Goal: Information Seeking & Learning: Find specific fact

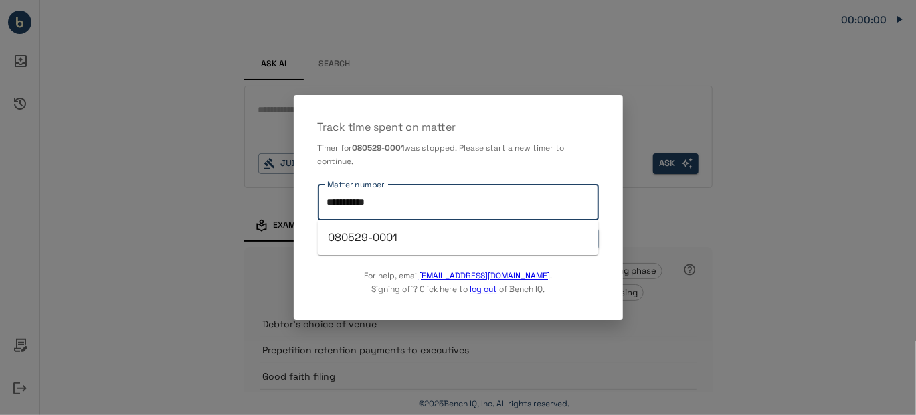
drag, startPoint x: 393, startPoint y: 202, endPoint x: 182, endPoint y: 173, distance: 213.3
click at [182, 173] on div "**********" at bounding box center [458, 207] width 916 height 415
click at [405, 235] on li "080416-1028" at bounding box center [458, 237] width 281 height 24
type input "**********"
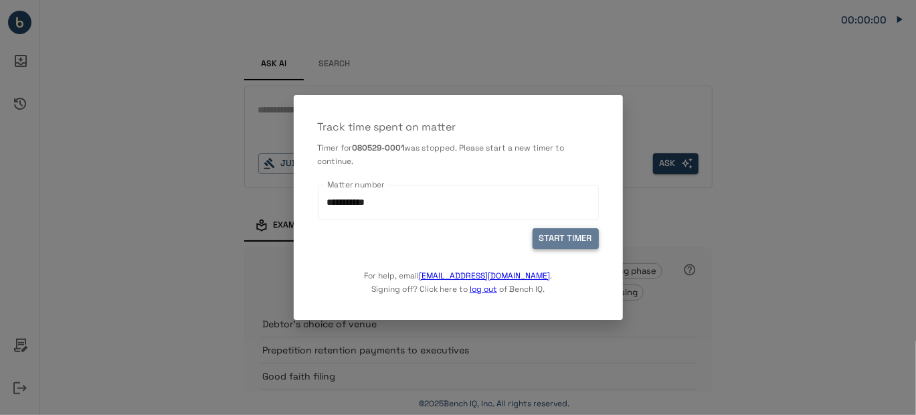
click at [569, 234] on button "START TIMER" at bounding box center [565, 238] width 66 height 21
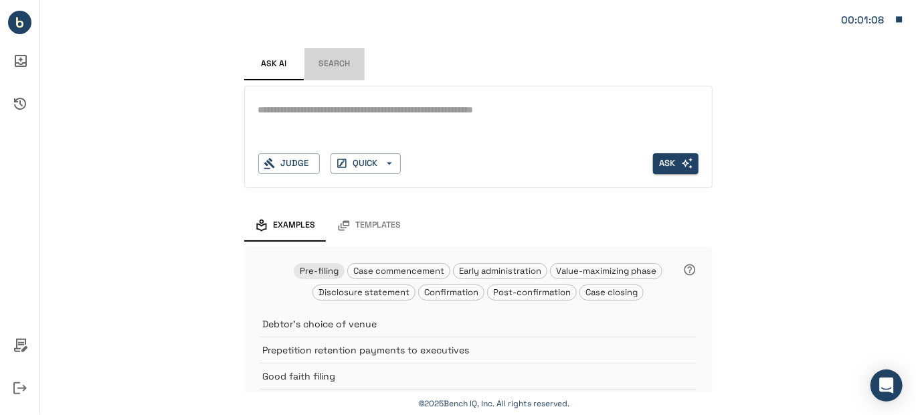
click at [332, 62] on button "Search" at bounding box center [334, 64] width 60 height 32
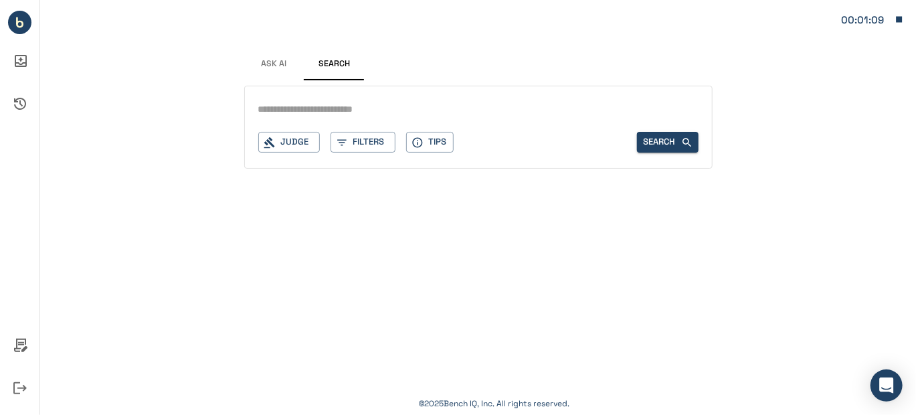
click at [294, 108] on input "text" at bounding box center [478, 109] width 440 height 19
type input "**********"
click at [286, 132] on div "Judge" at bounding box center [289, 142] width 62 height 21
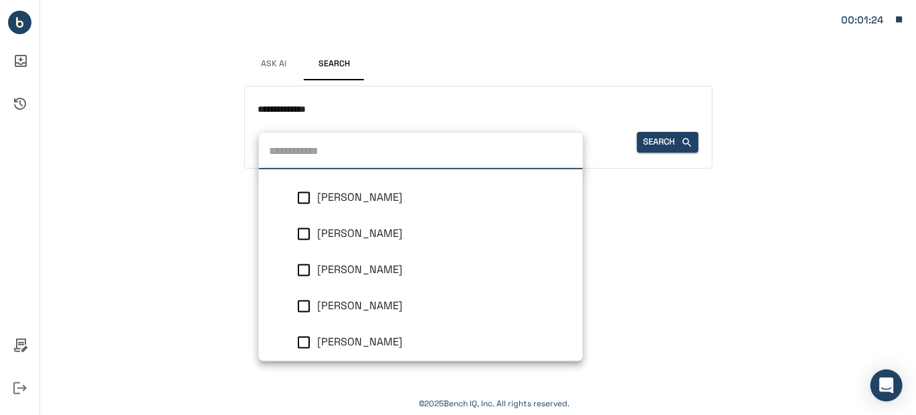
scroll to position [1204, 0]
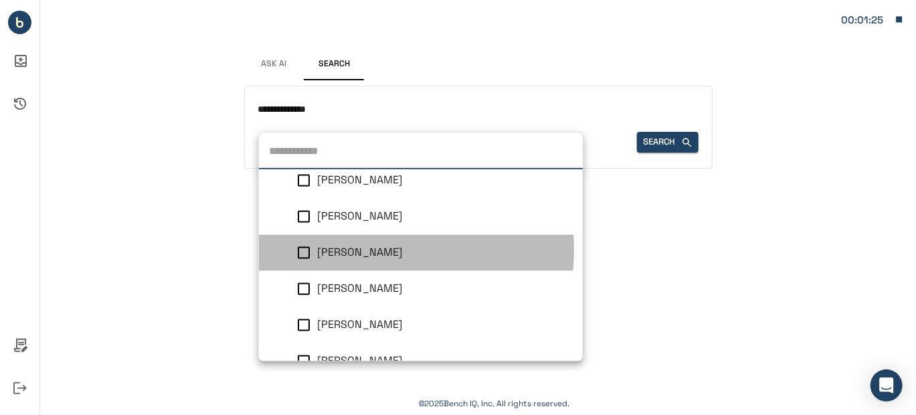
click at [322, 249] on span "[PERSON_NAME]" at bounding box center [359, 252] width 85 height 14
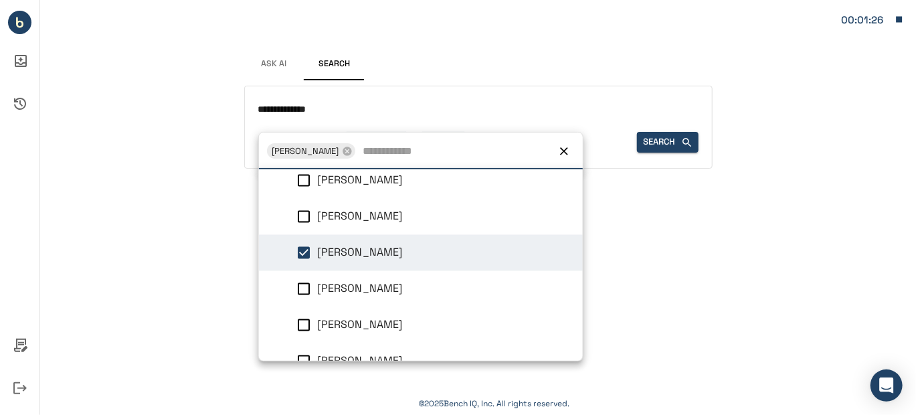
scroll to position [1227, 0]
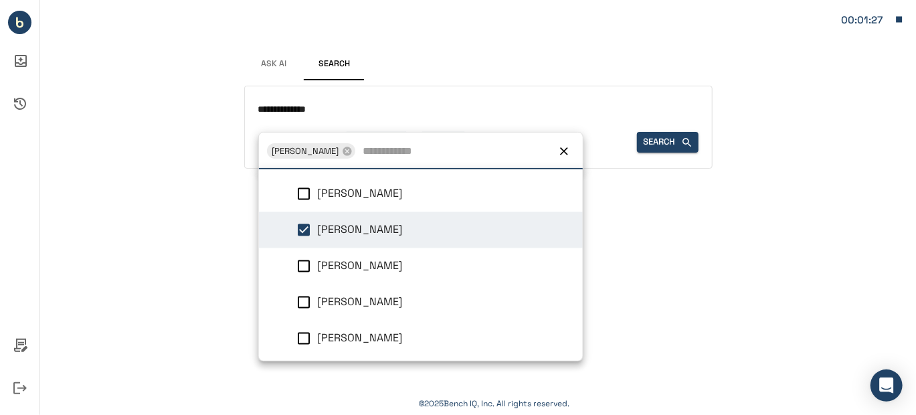
click at [676, 268] on div "**********" at bounding box center [478, 207] width 876 height 415
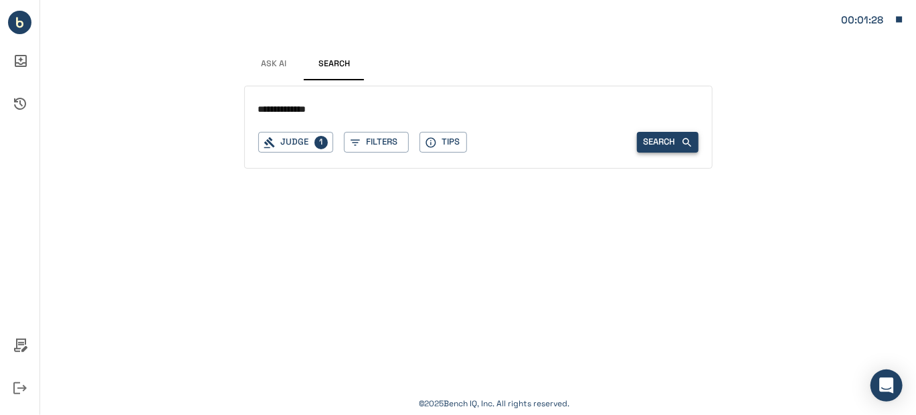
click at [672, 146] on button "Search" at bounding box center [668, 142] width 62 height 21
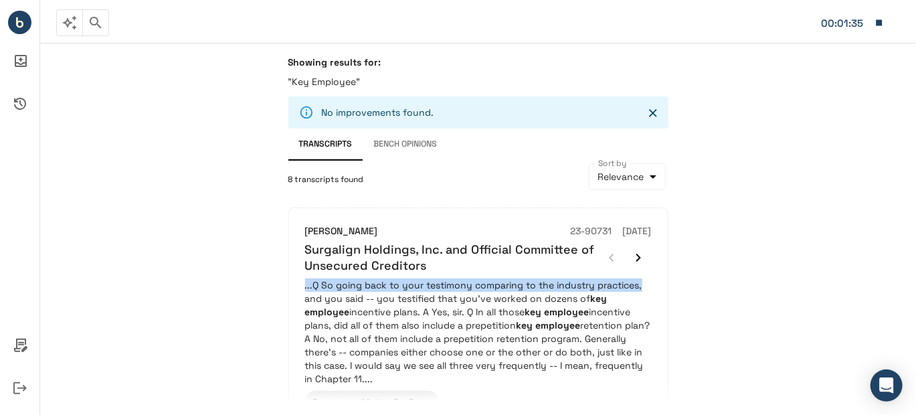
click at [727, 274] on div "Showing results for: "Key Employee" No improvements found. Transcripts Bench Op…" at bounding box center [478, 229] width 876 height 372
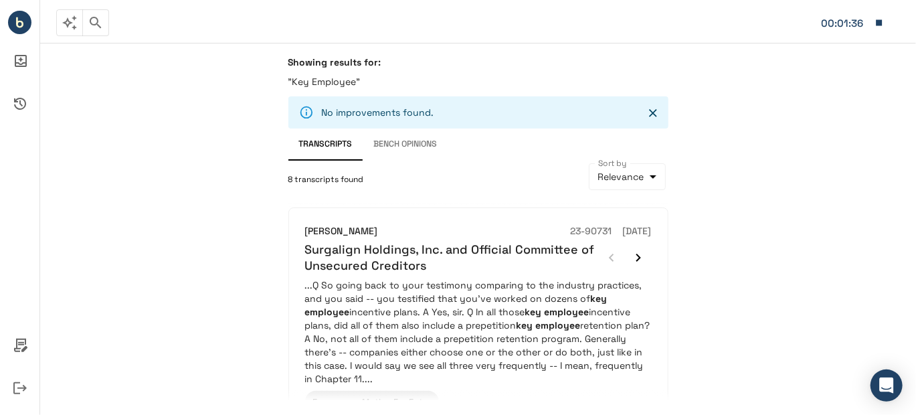
click at [225, 262] on div "Showing results for: "Key Employee" No improvements found. Transcripts Bench Op…" at bounding box center [478, 229] width 876 height 372
click at [355, 186] on span "8 transcripts found" at bounding box center [326, 179] width 76 height 13
click at [346, 182] on span "8 transcripts found" at bounding box center [326, 179] width 76 height 13
click at [649, 114] on icon "Close" at bounding box center [652, 112] width 13 height 13
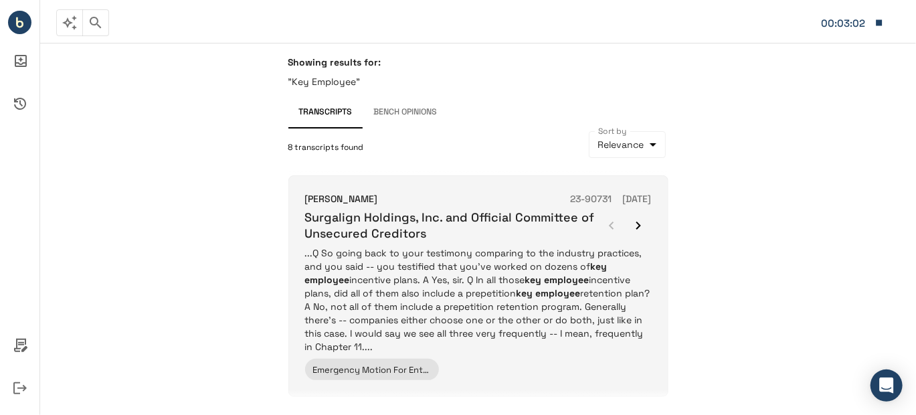
click at [525, 280] on em "key employee" at bounding box center [557, 280] width 64 height 12
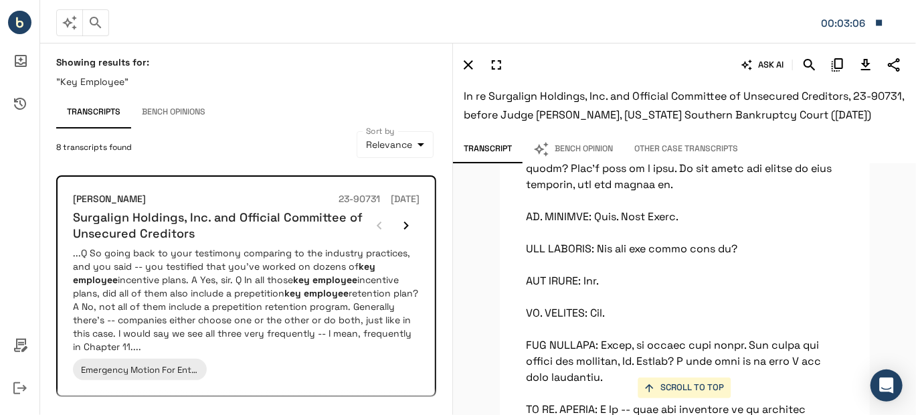
scroll to position [6967, 0]
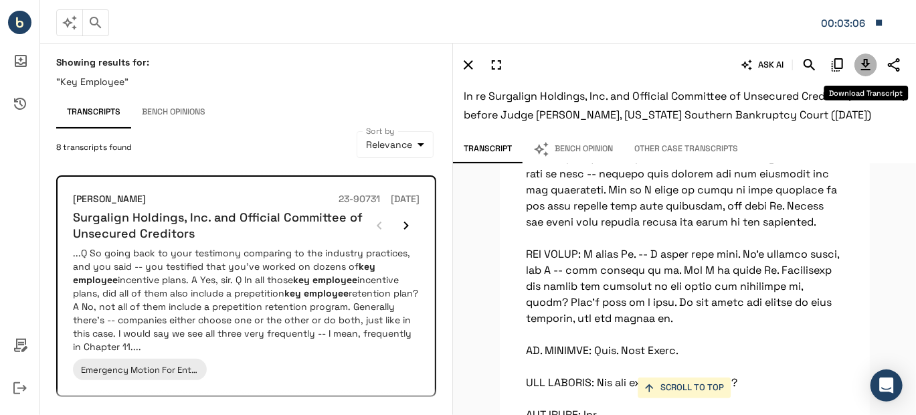
click at [867, 67] on icon "Download Transcript" at bounding box center [866, 65] width 16 height 16
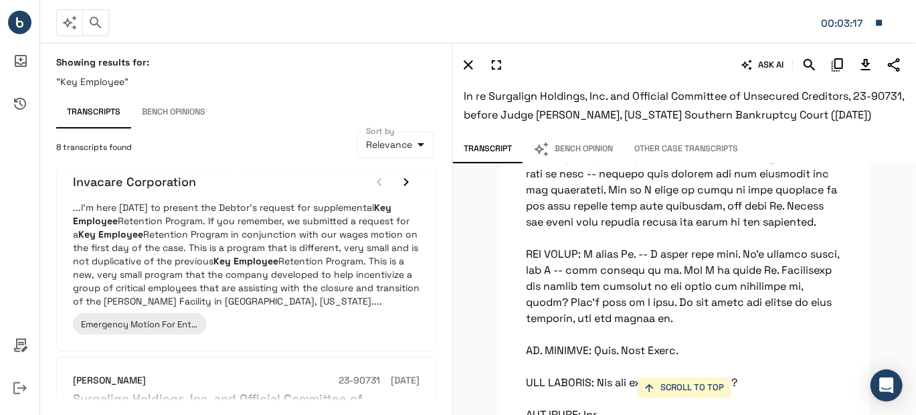
scroll to position [401, 0]
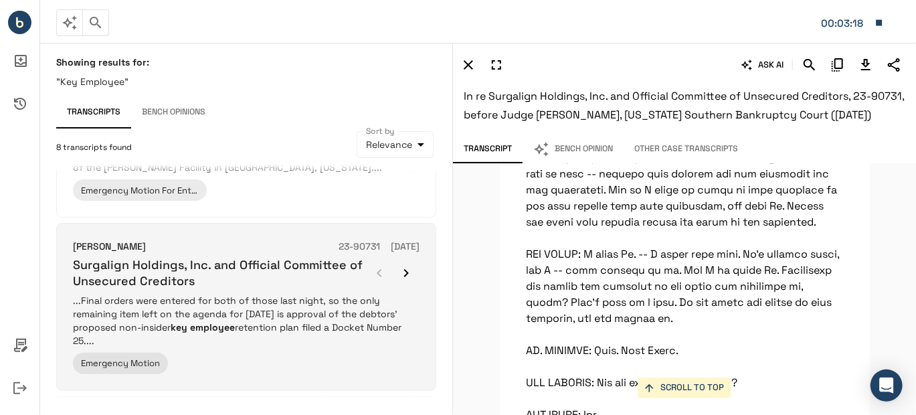
click at [255, 313] on p "...Final orders were entered for both of those last night, so the only remainin…" at bounding box center [246, 321] width 346 height 54
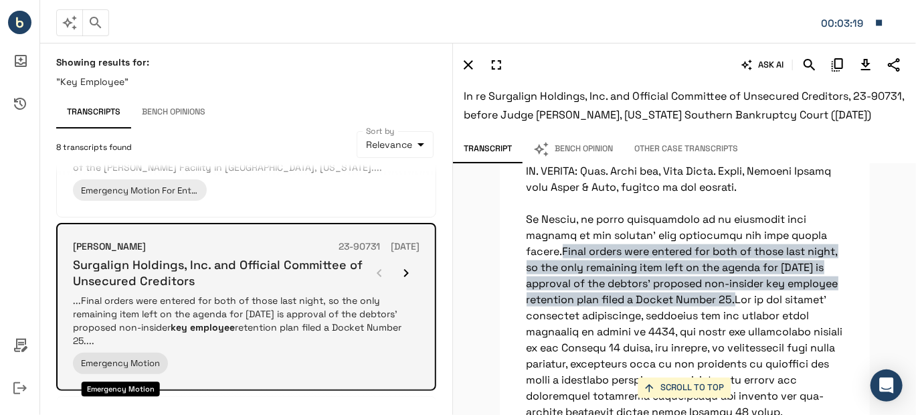
scroll to position [662, 0]
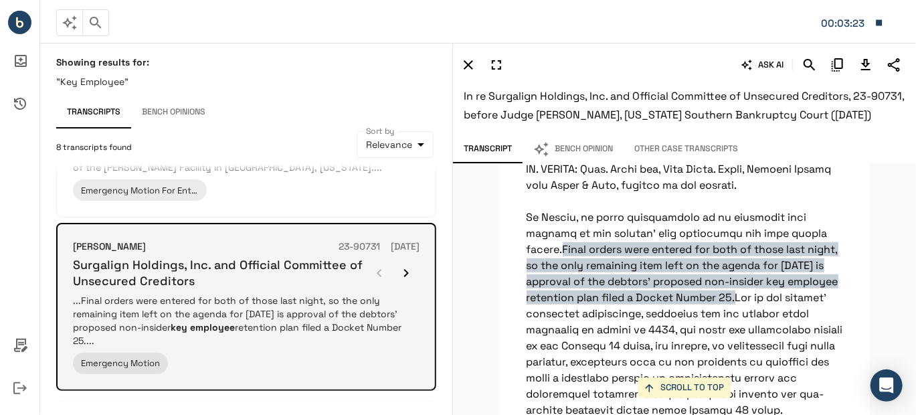
click at [402, 266] on icon "button" at bounding box center [406, 273] width 16 height 16
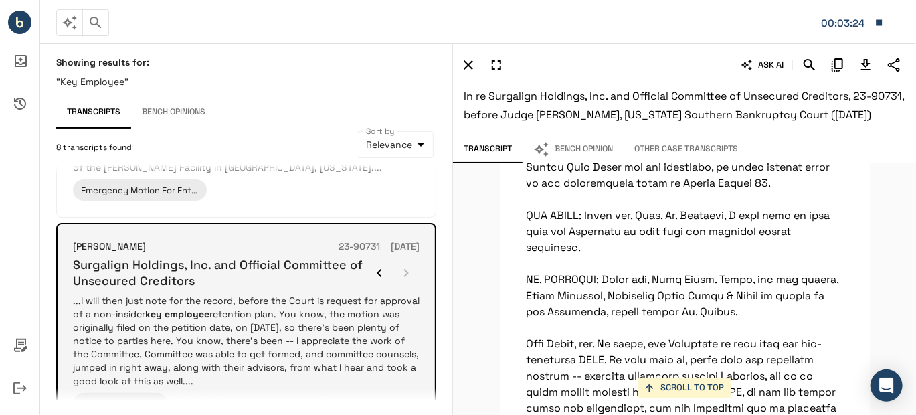
scroll to position [2797, 0]
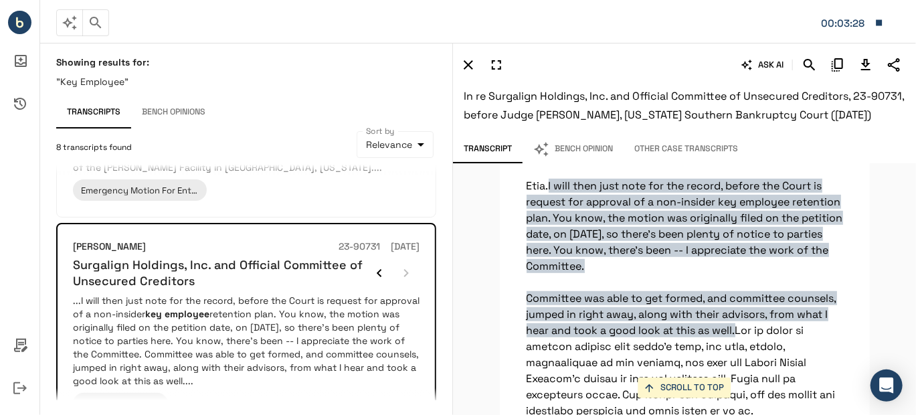
click at [864, 63] on icon "Download Transcript" at bounding box center [865, 64] width 9 height 11
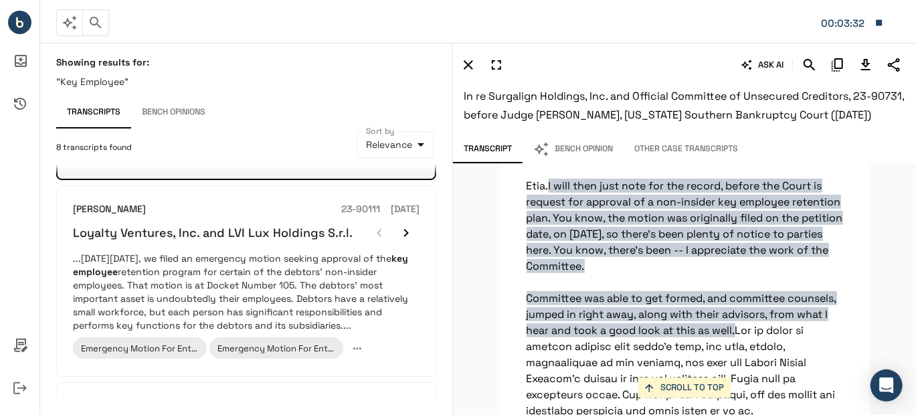
scroll to position [669, 0]
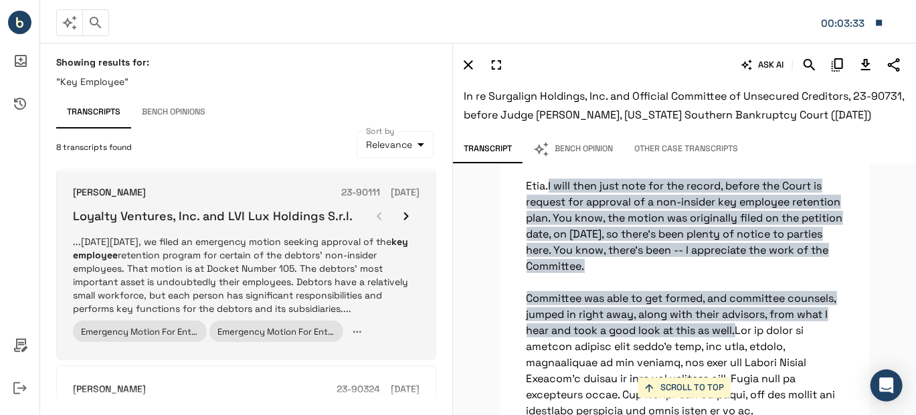
click at [221, 284] on p "...[DATE][DATE], we filed an emergency motion seeking approval of the key emplo…" at bounding box center [246, 275] width 346 height 80
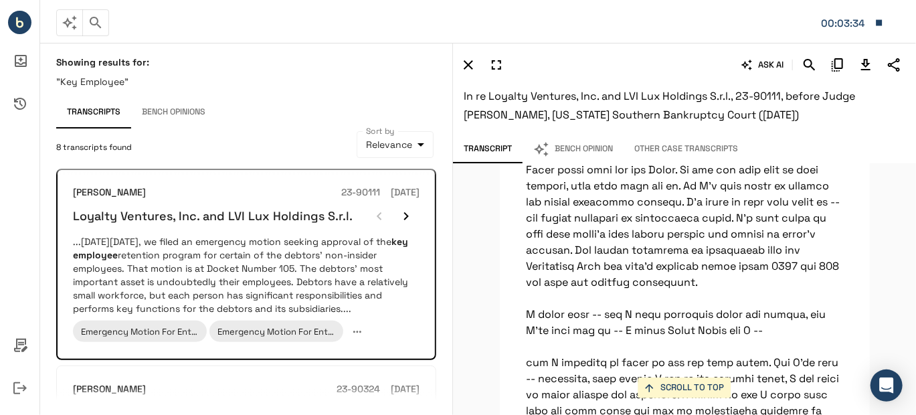
scroll to position [16014, 0]
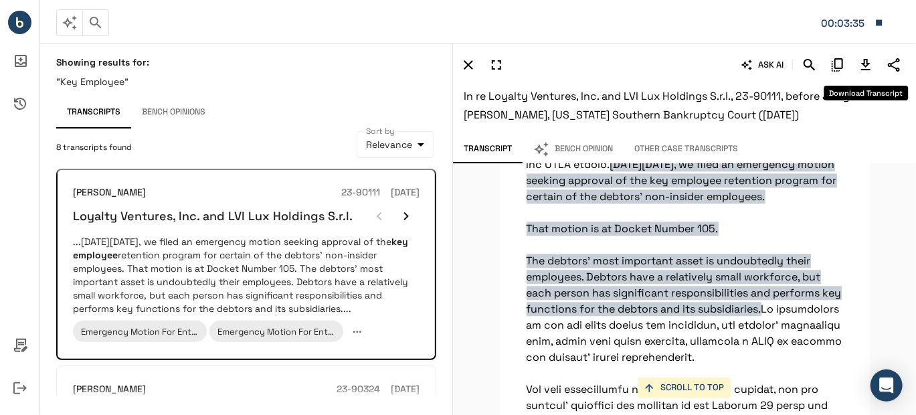
click at [861, 62] on icon "Download Transcript" at bounding box center [866, 65] width 16 height 16
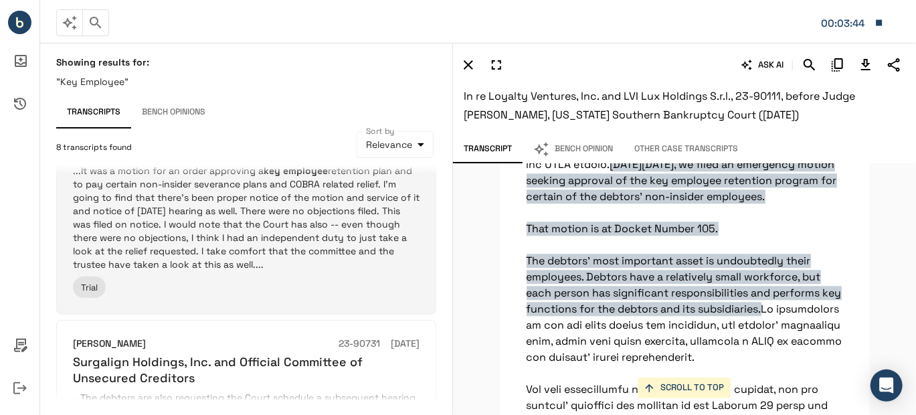
scroll to position [803, 0]
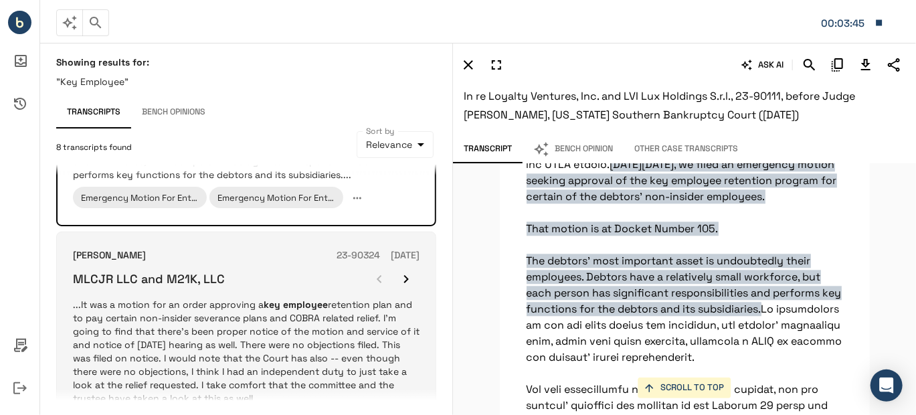
click at [300, 322] on p "...It was a motion for an order approving a key employee retention plan and to …" at bounding box center [246, 351] width 346 height 107
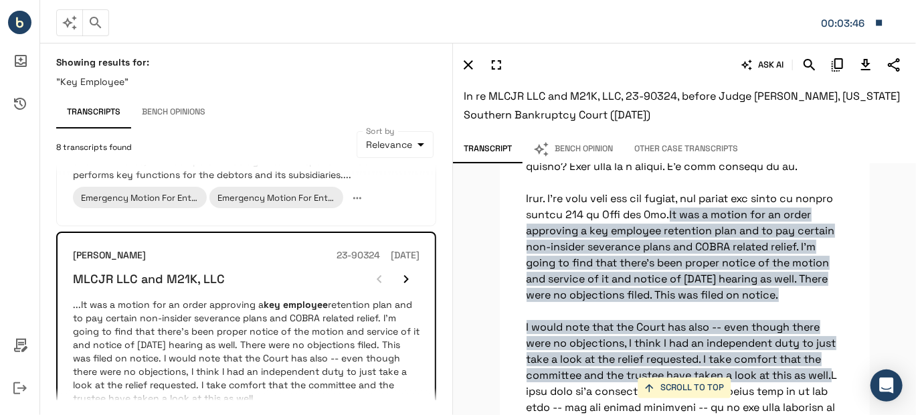
scroll to position [2098, 0]
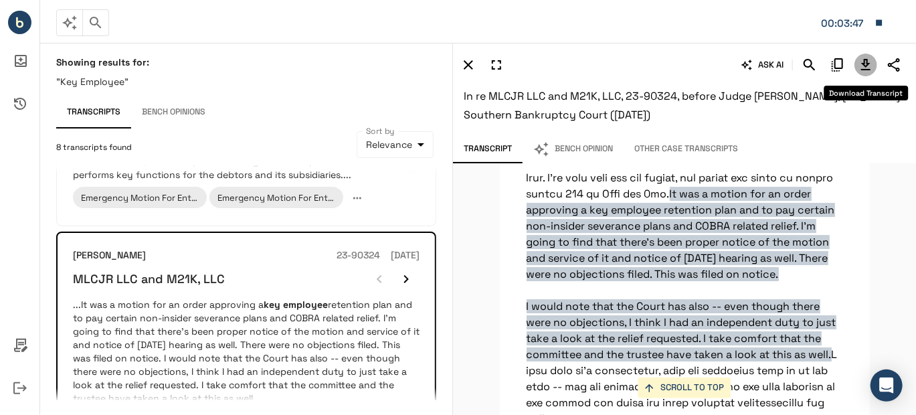
click at [864, 62] on icon "Download Transcript" at bounding box center [865, 64] width 9 height 11
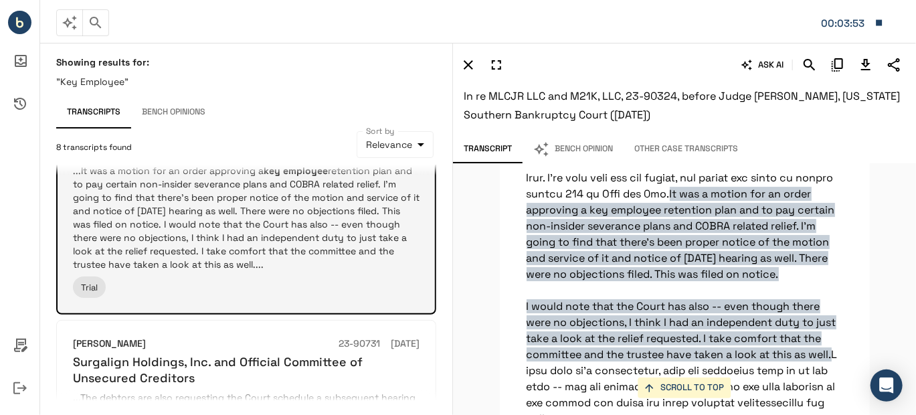
scroll to position [1070, 0]
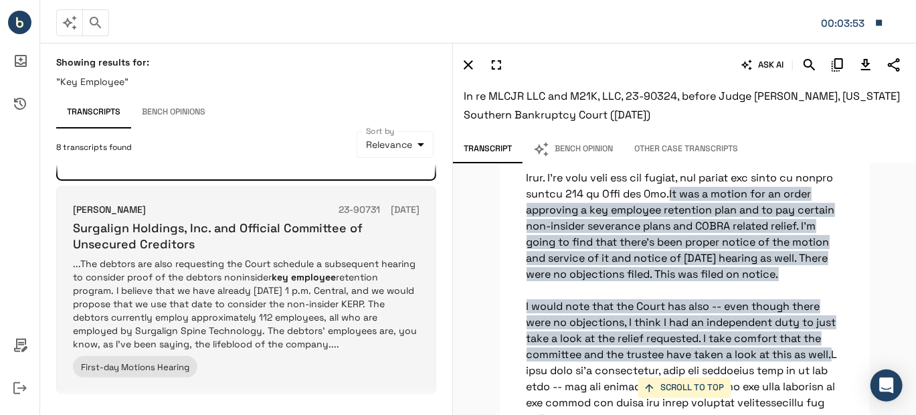
click at [270, 306] on p "...The debtors are also requesting the Court schedule a subsequent hearing to c…" at bounding box center [246, 304] width 346 height 94
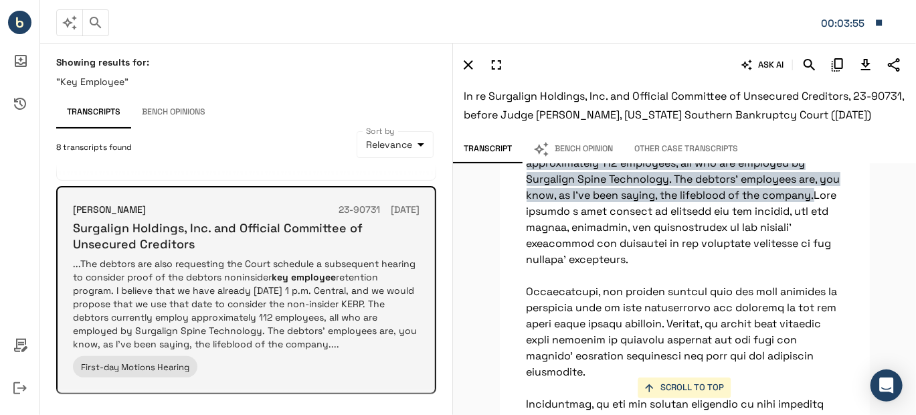
scroll to position [14537, 0]
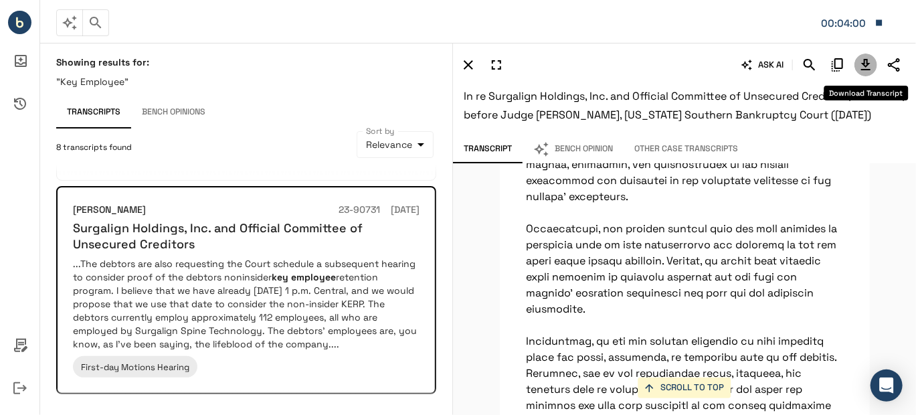
click at [865, 66] on icon "Download Transcript" at bounding box center [865, 64] width 9 height 11
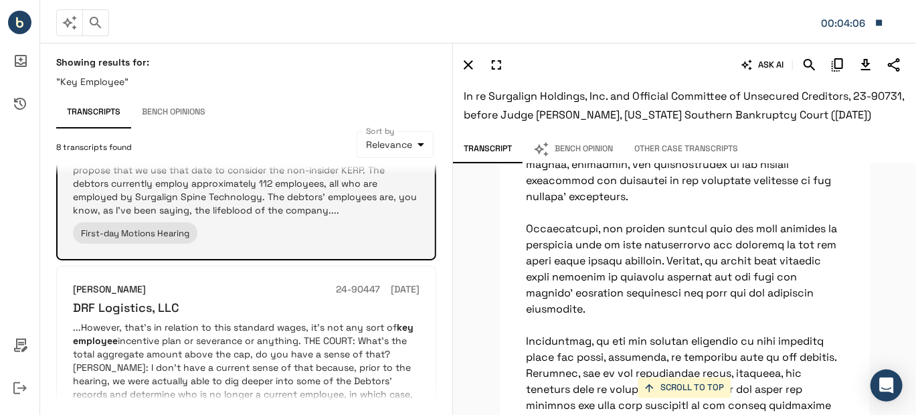
scroll to position [1338, 0]
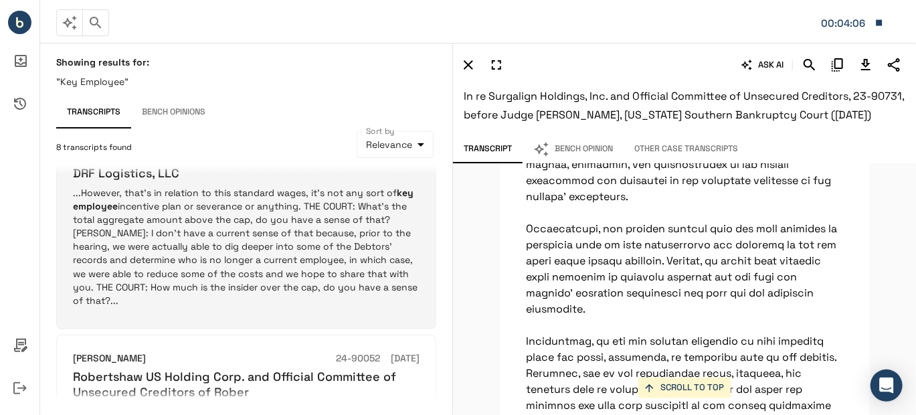
click at [306, 257] on p "...However, that's in relation to this standard wages, it's not any sort of key…" at bounding box center [246, 246] width 346 height 120
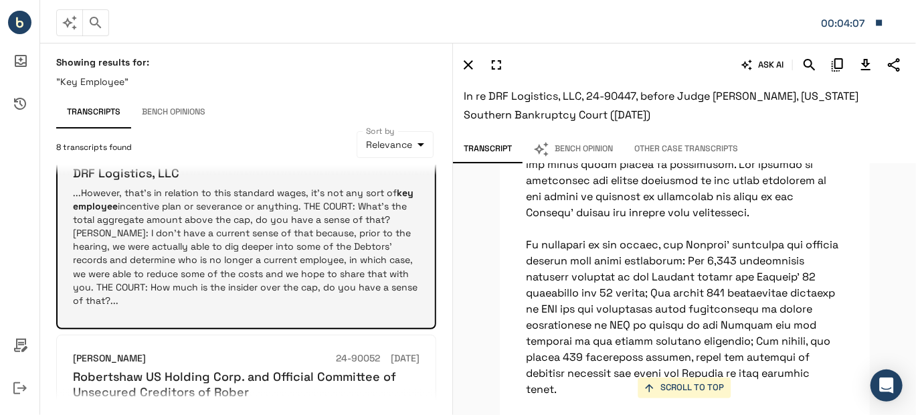
scroll to position [13984, 0]
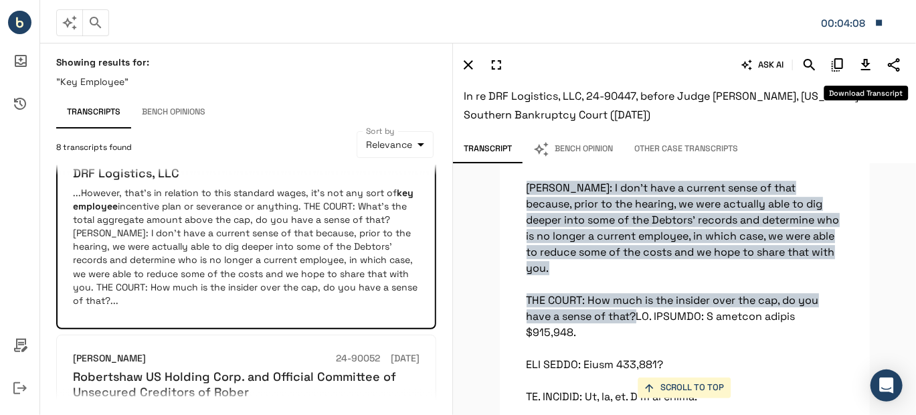
click at [870, 64] on icon "Download Transcript" at bounding box center [866, 65] width 16 height 16
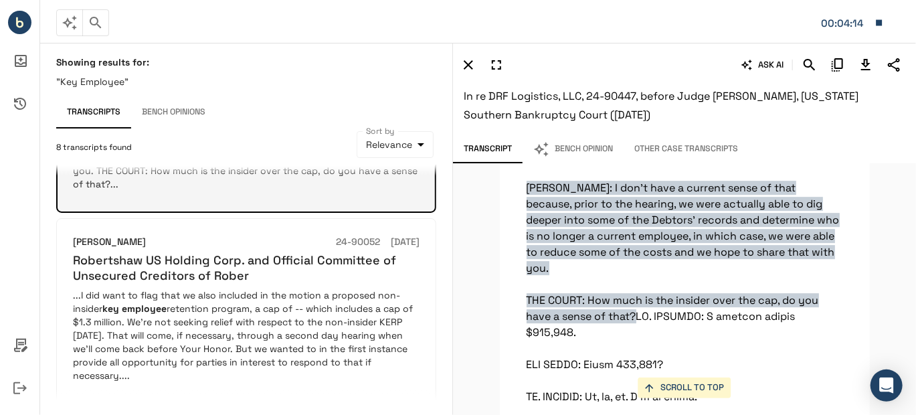
scroll to position [1472, 0]
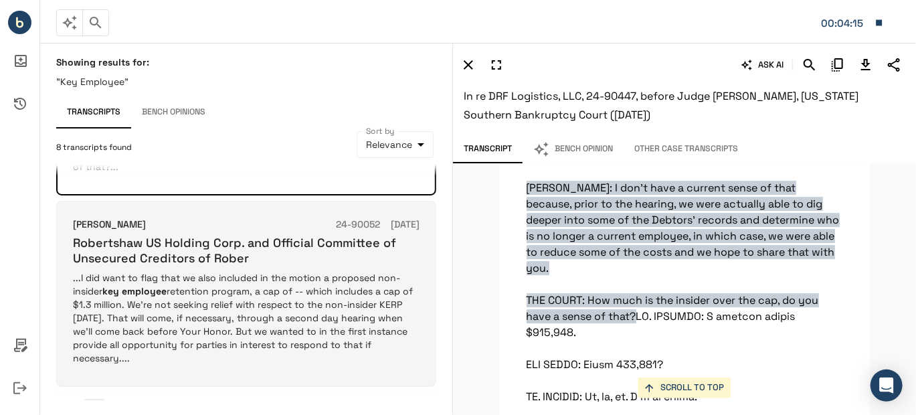
click at [200, 275] on p "...I did want to flag that we also included in the motion a proposed non-inside…" at bounding box center [246, 318] width 346 height 94
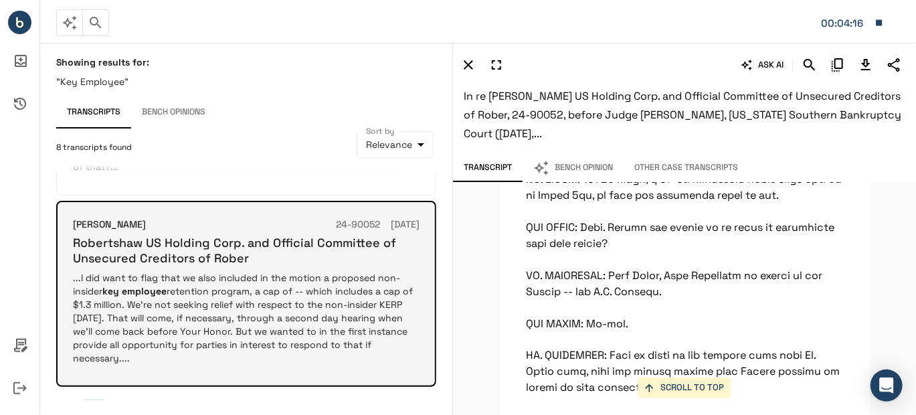
scroll to position [27372, 0]
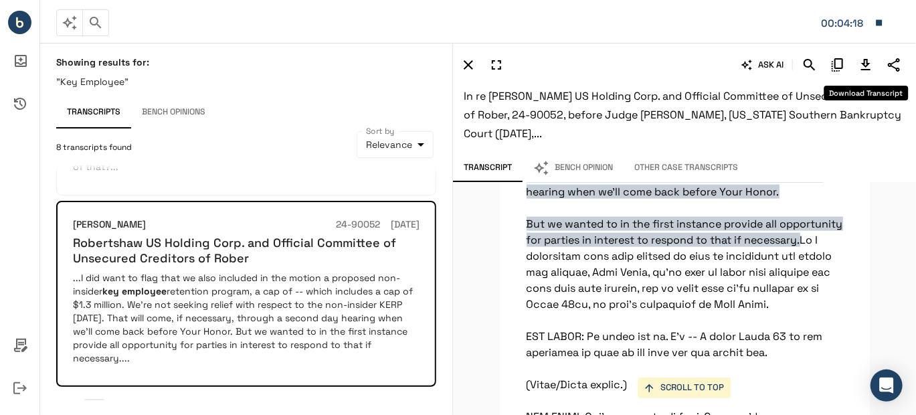
click at [864, 63] on icon "Download Transcript" at bounding box center [865, 64] width 9 height 11
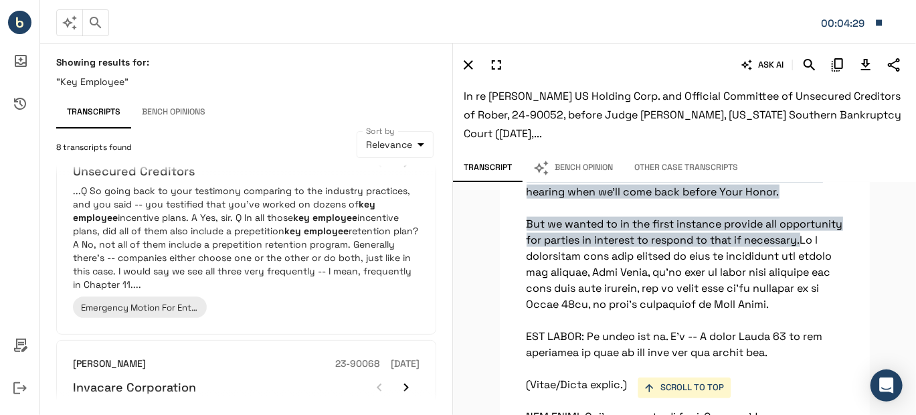
scroll to position [0, 0]
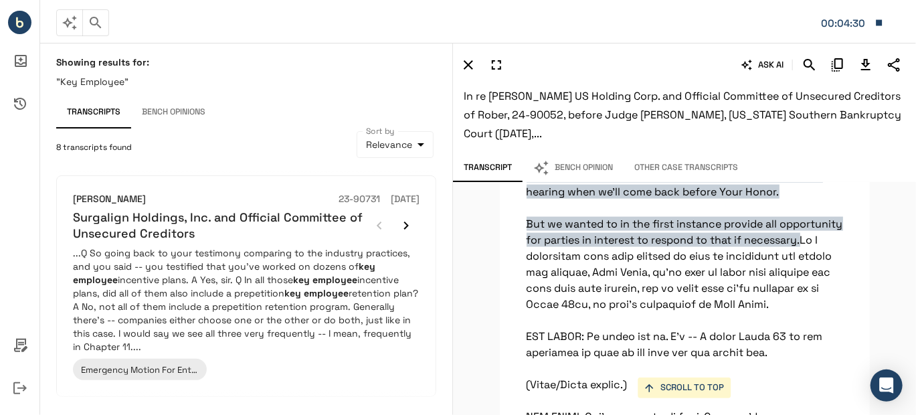
click at [104, 18] on button "button" at bounding box center [95, 22] width 27 height 27
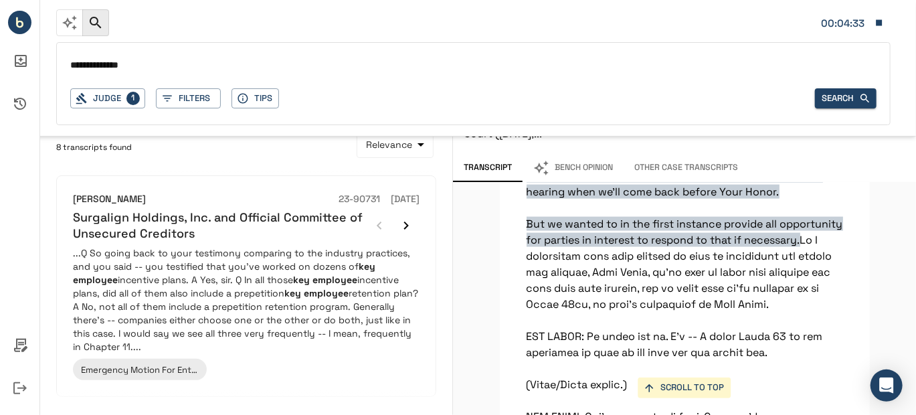
drag, startPoint x: 136, startPoint y: 64, endPoint x: 72, endPoint y: 62, distance: 63.6
click at [72, 62] on input "**********" at bounding box center [473, 65] width 806 height 19
type input "******"
click at [855, 104] on button "Search" at bounding box center [846, 98] width 62 height 21
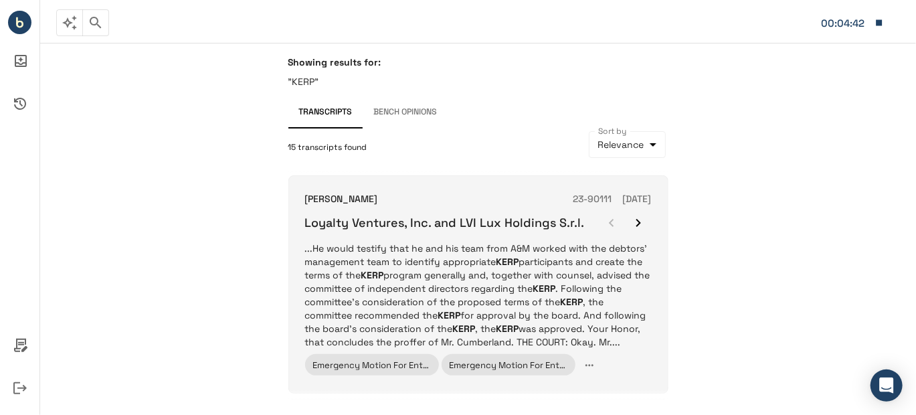
click at [462, 270] on p "...He would testify that he and his team from A&M worked with the debtors' mana…" at bounding box center [478, 294] width 346 height 107
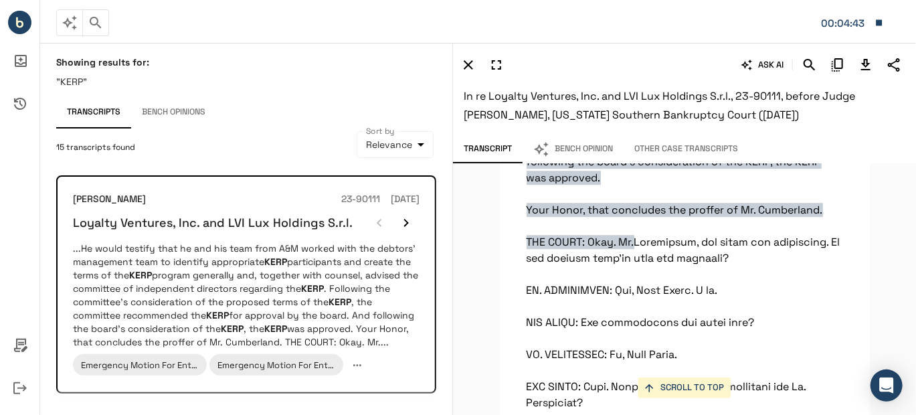
scroll to position [18780, 0]
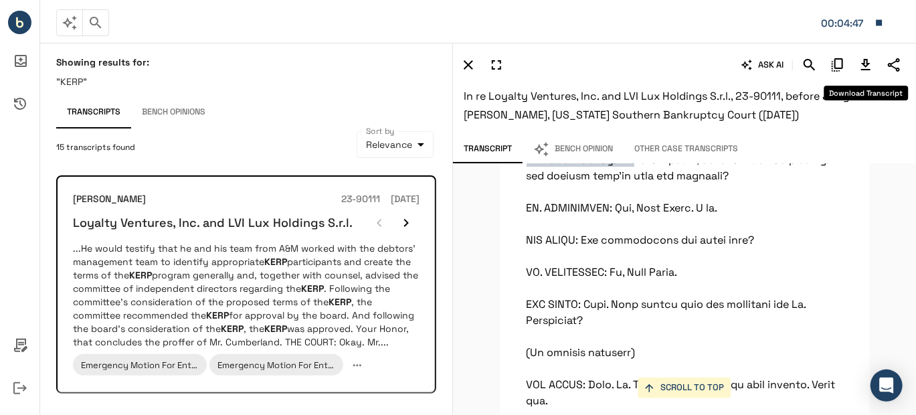
click at [866, 66] on icon "Download Transcript" at bounding box center [865, 64] width 9 height 11
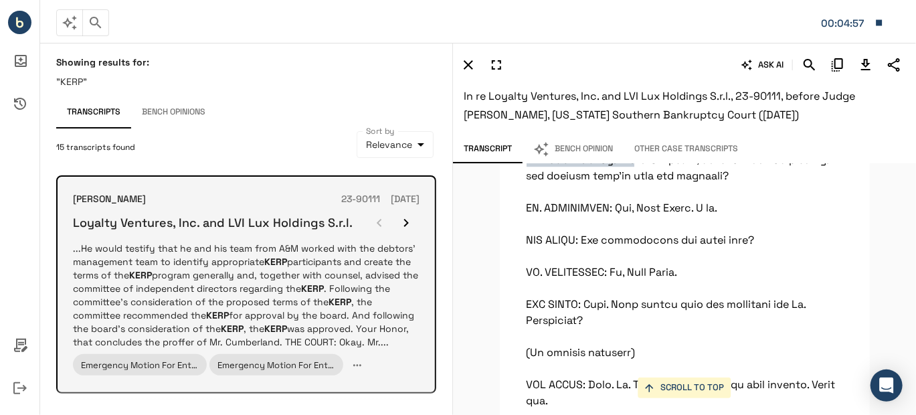
scroll to position [134, 0]
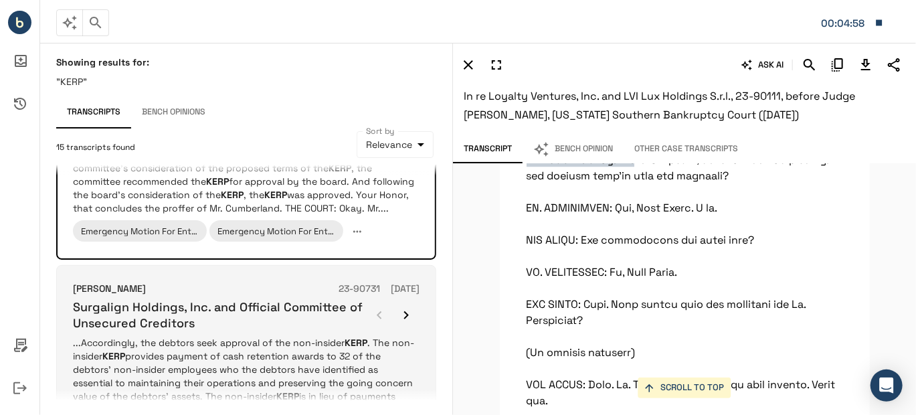
click at [214, 336] on p "...Accordingly, the debtors seek approval of the non-insider KERP . The non-ins…" at bounding box center [246, 383] width 346 height 94
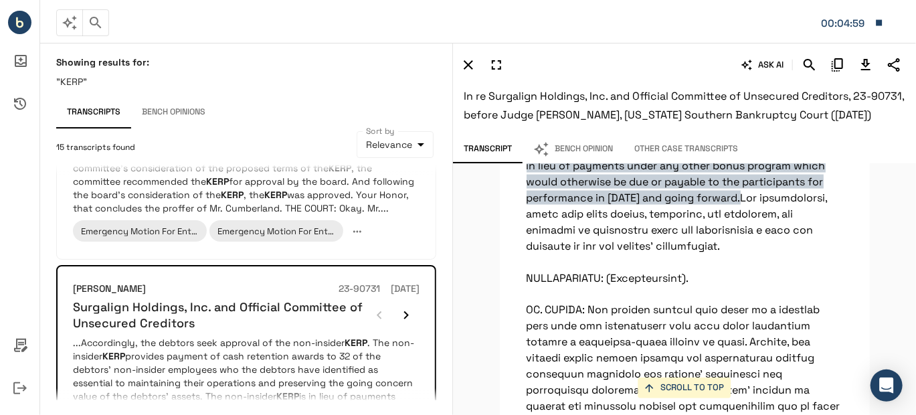
scroll to position [926, 0]
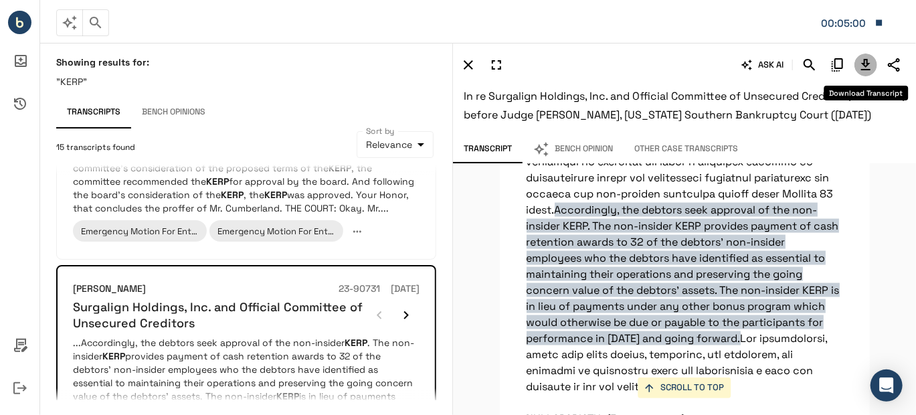
click at [863, 64] on icon "Download Transcript" at bounding box center [865, 64] width 9 height 11
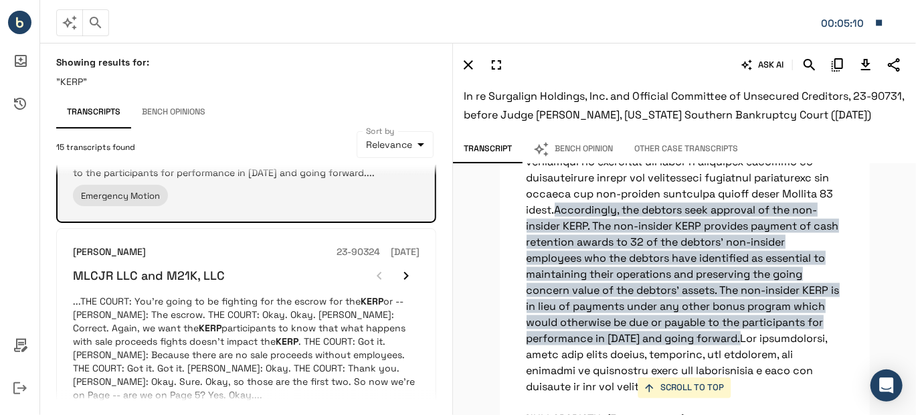
scroll to position [401, 0]
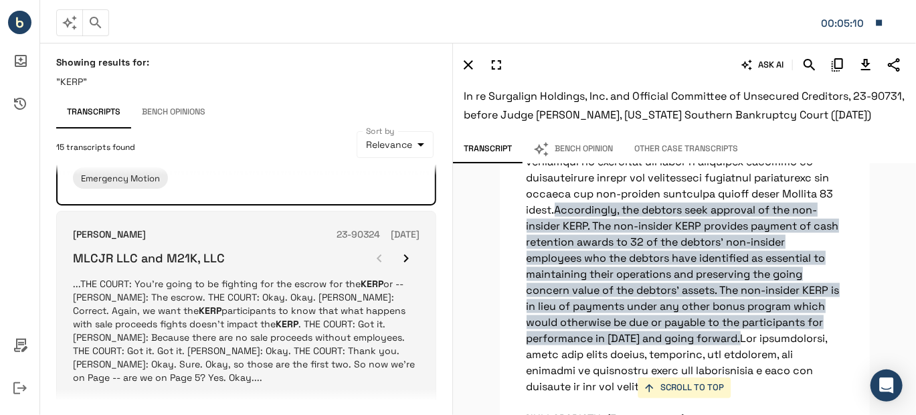
click at [251, 288] on p "...THE COURT: You're going to be fighting for the escrow for the KERP or -- [PE…" at bounding box center [246, 330] width 346 height 107
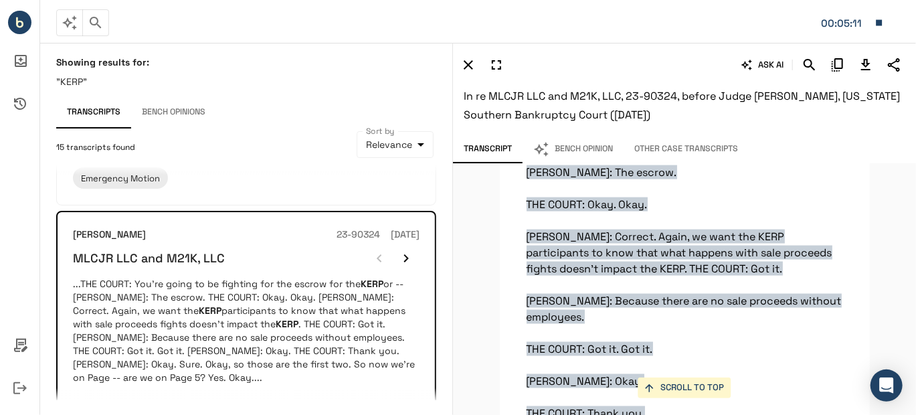
scroll to position [3390, 0]
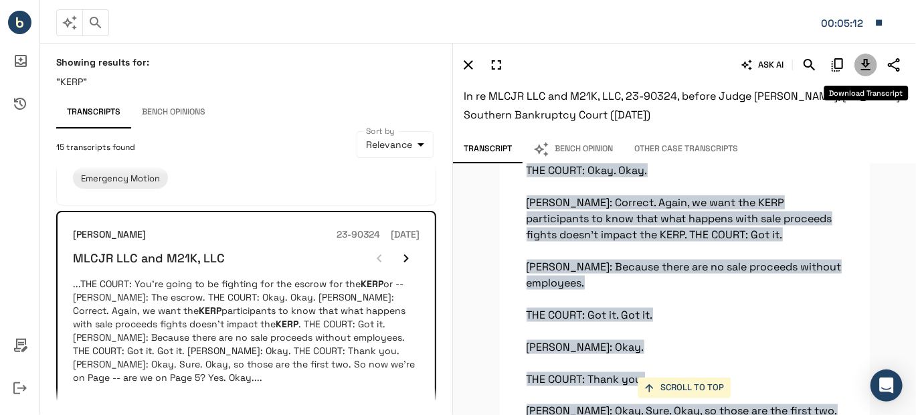
click at [866, 62] on icon "Download Transcript" at bounding box center [866, 65] width 16 height 16
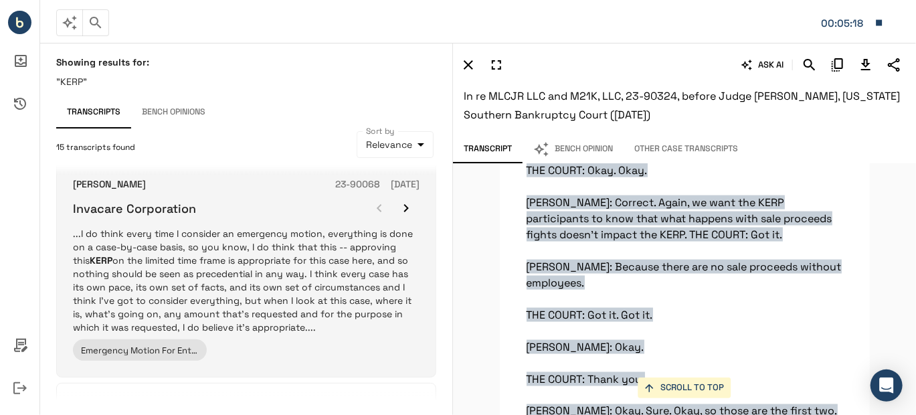
scroll to position [669, 0]
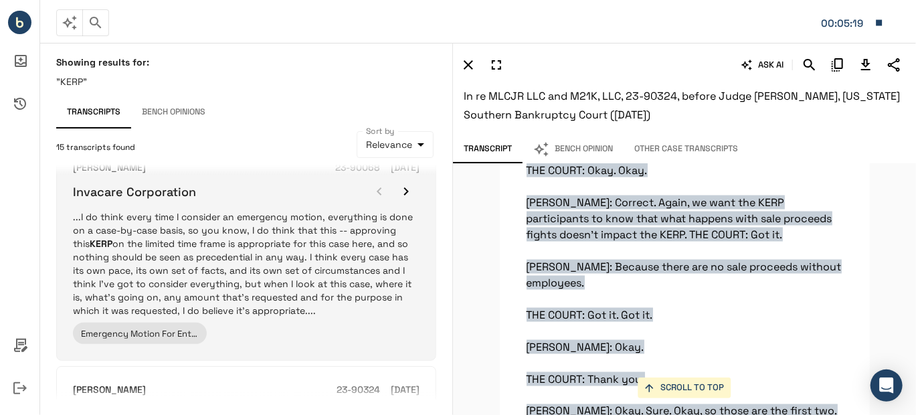
click at [317, 277] on p "...I do think every time I consider an emergency motion, everything is done on …" at bounding box center [246, 263] width 346 height 107
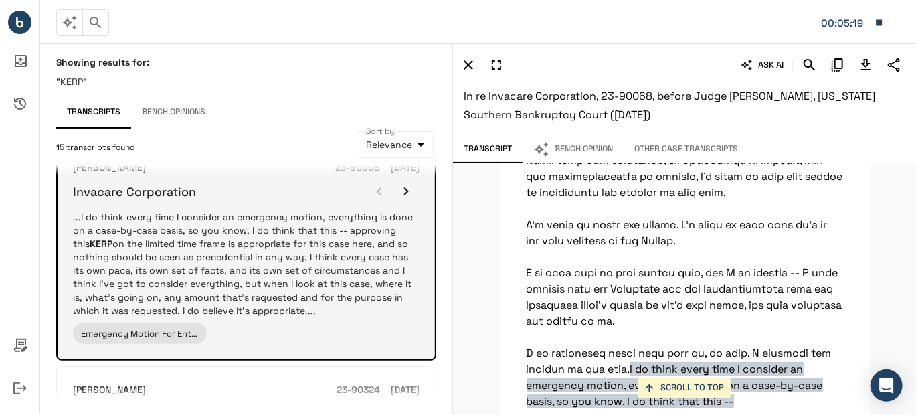
scroll to position [2909, 0]
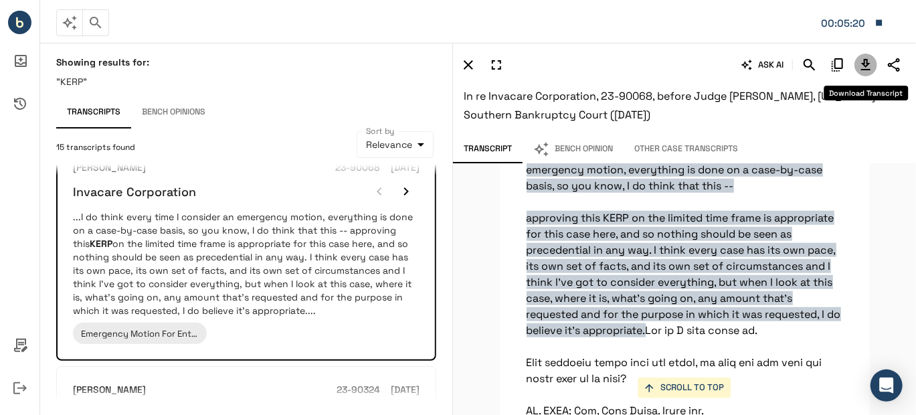
click at [863, 64] on icon "Download Transcript" at bounding box center [865, 64] width 9 height 11
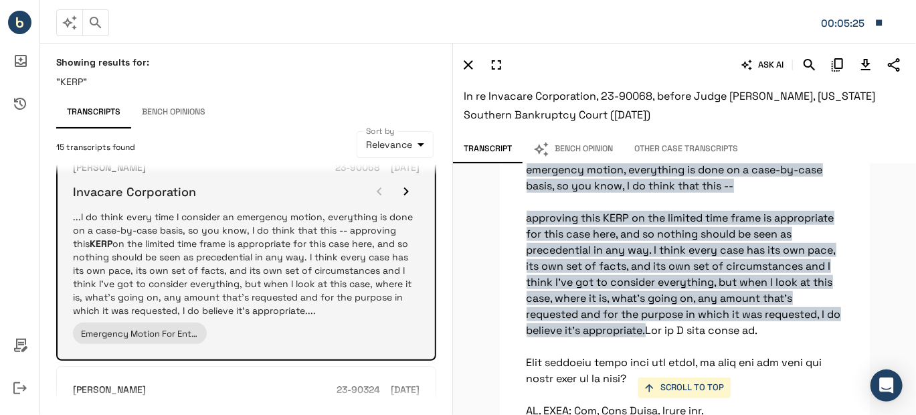
scroll to position [803, 0]
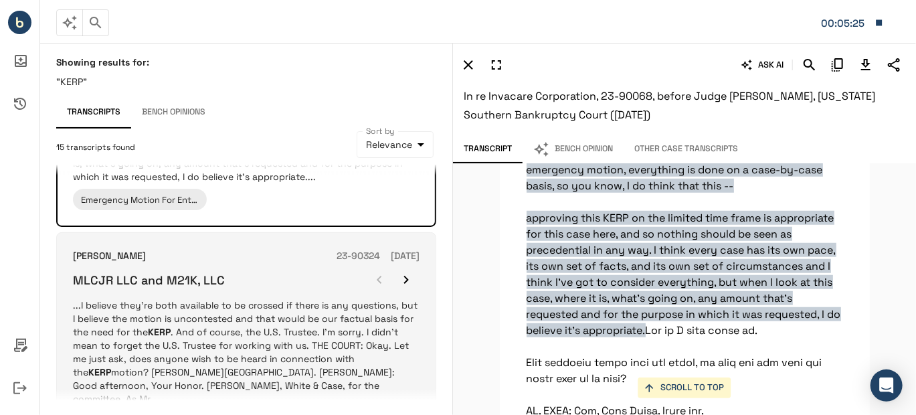
click at [307, 320] on p "...I believe they're both available to be crossed if there is any questions, bu…" at bounding box center [246, 351] width 346 height 107
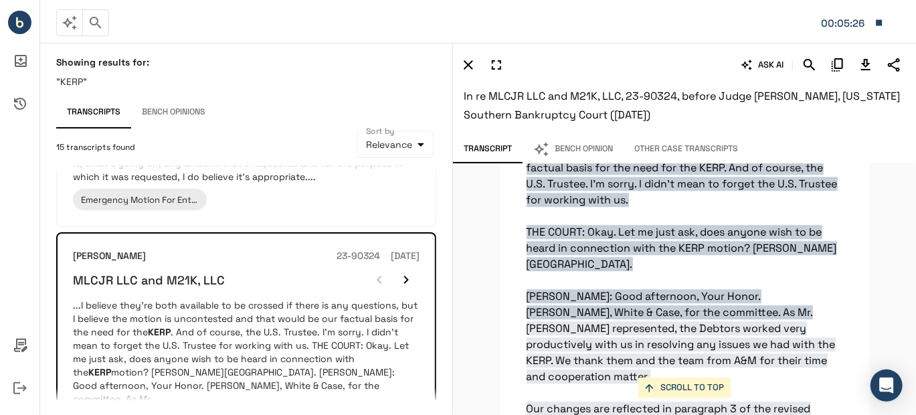
scroll to position [1689, 0]
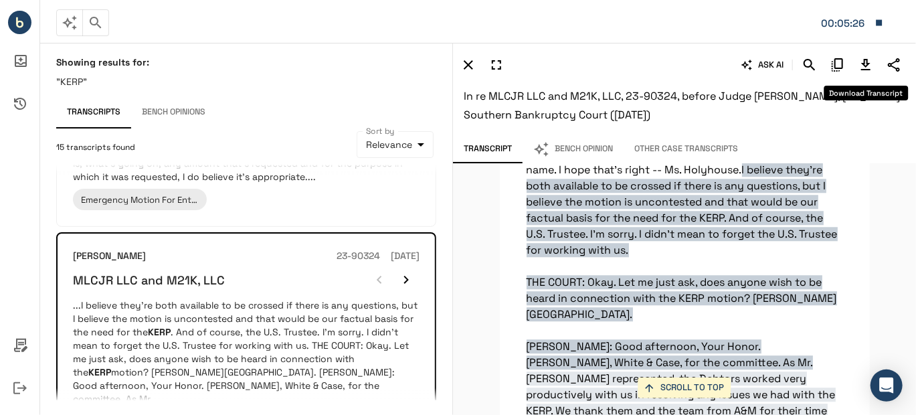
click at [866, 68] on icon "Download Transcript" at bounding box center [866, 65] width 16 height 16
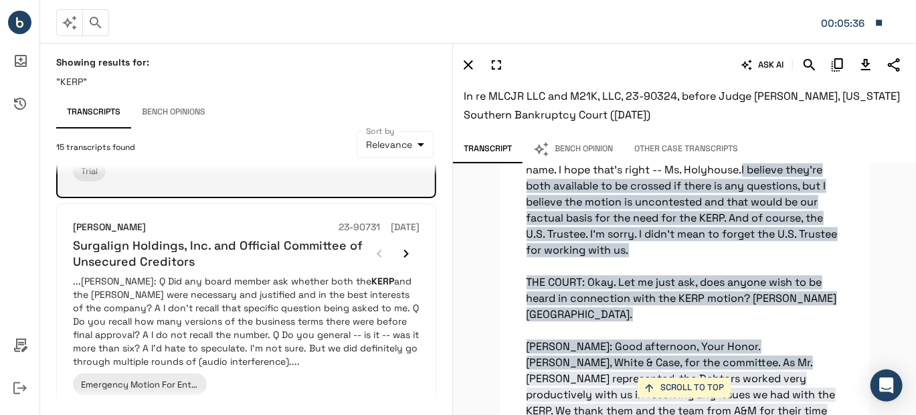
scroll to position [1070, 0]
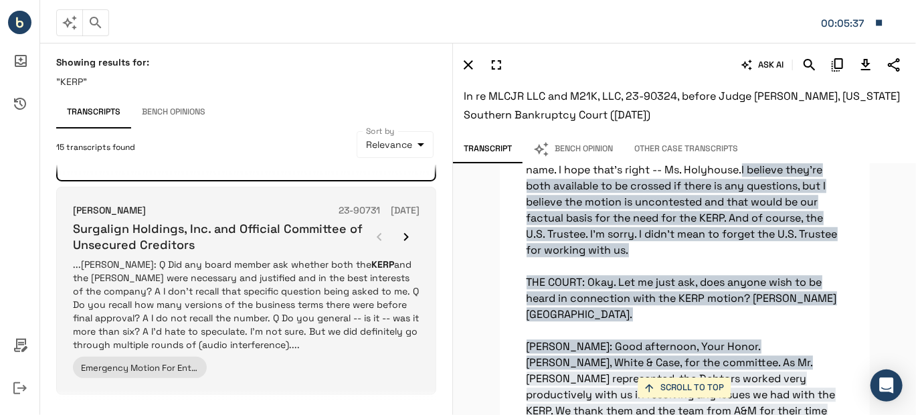
click at [247, 291] on p "...[PERSON_NAME]: Q Did any board member ask whether both the KERP and the [PER…" at bounding box center [246, 305] width 346 height 94
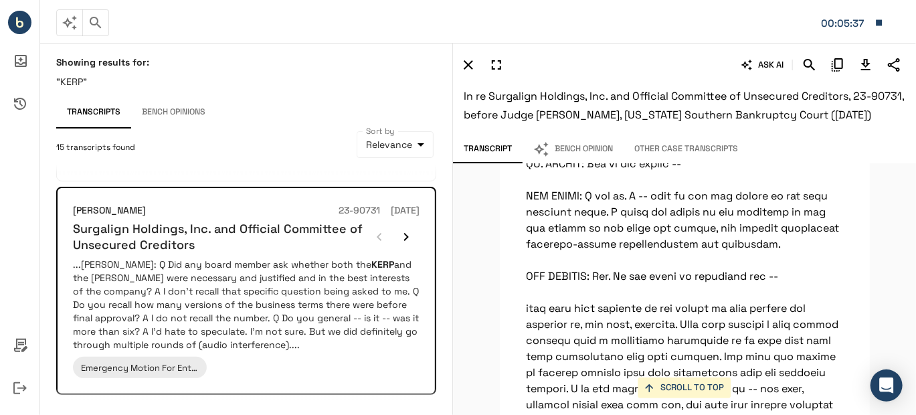
scroll to position [10765, 0]
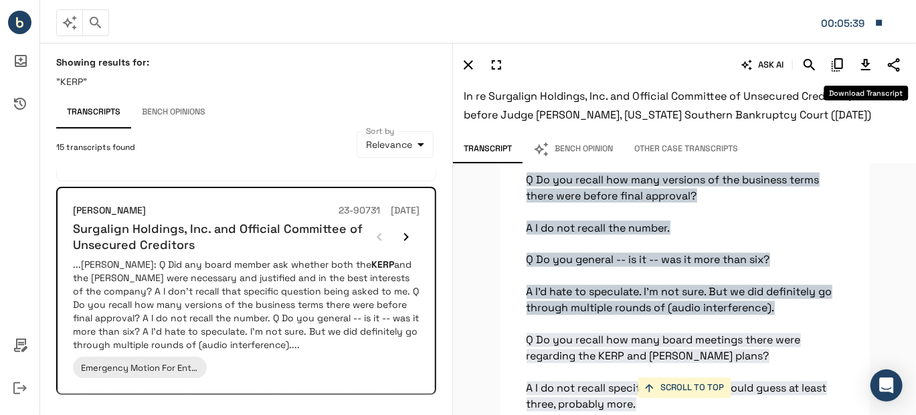
click at [862, 67] on icon "Download Transcript" at bounding box center [866, 65] width 16 height 16
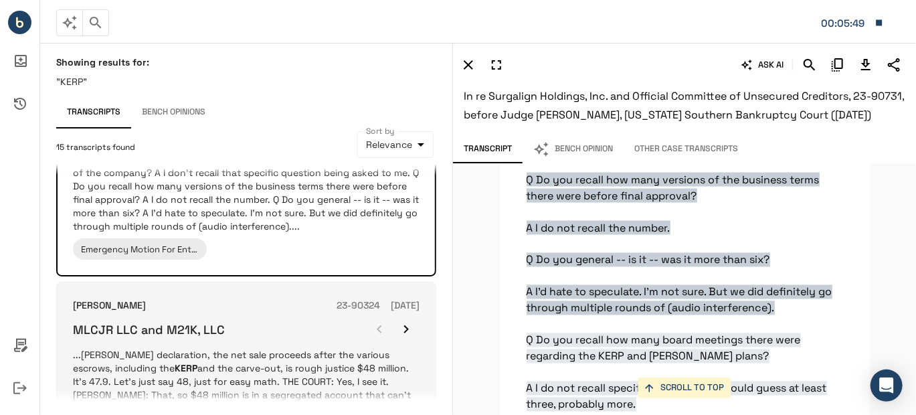
scroll to position [1204, 0]
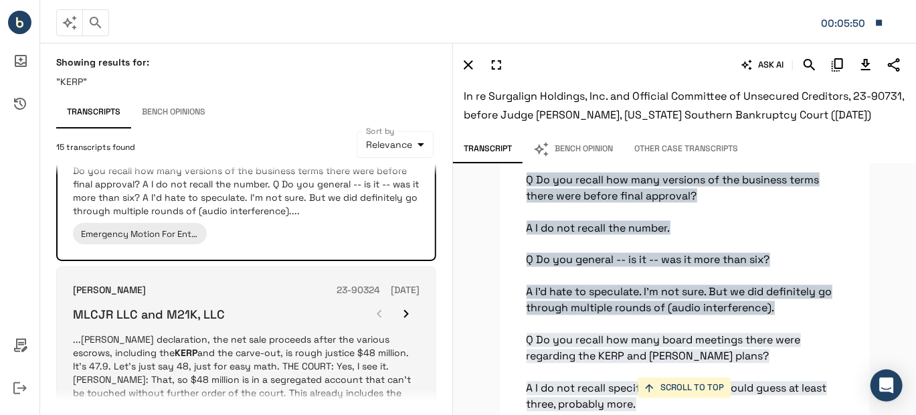
click at [323, 351] on p "...[PERSON_NAME] declaration, the net sale proceeds after the various escrows, …" at bounding box center [246, 385] width 346 height 107
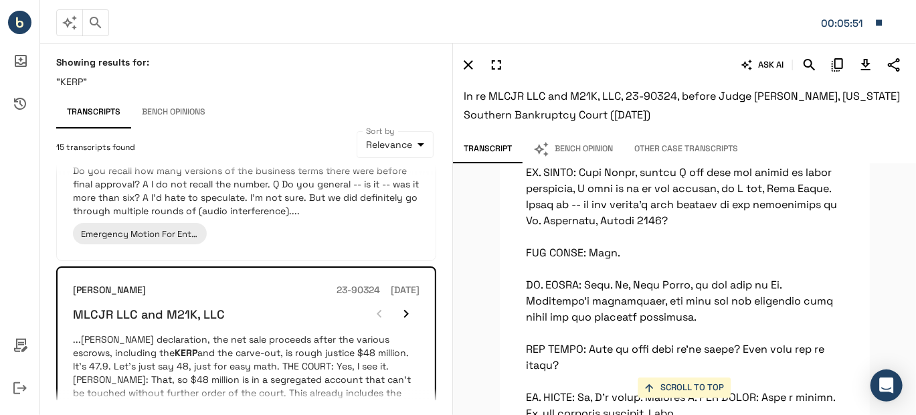
scroll to position [47153, 0]
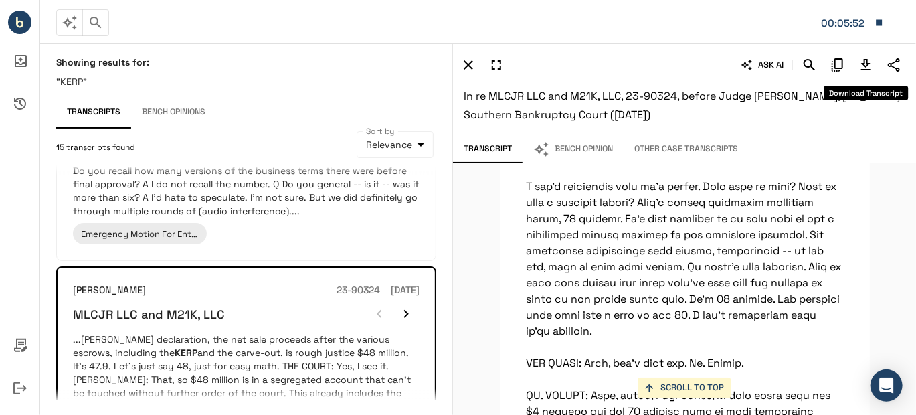
click at [863, 62] on icon "Download Transcript" at bounding box center [866, 65] width 16 height 16
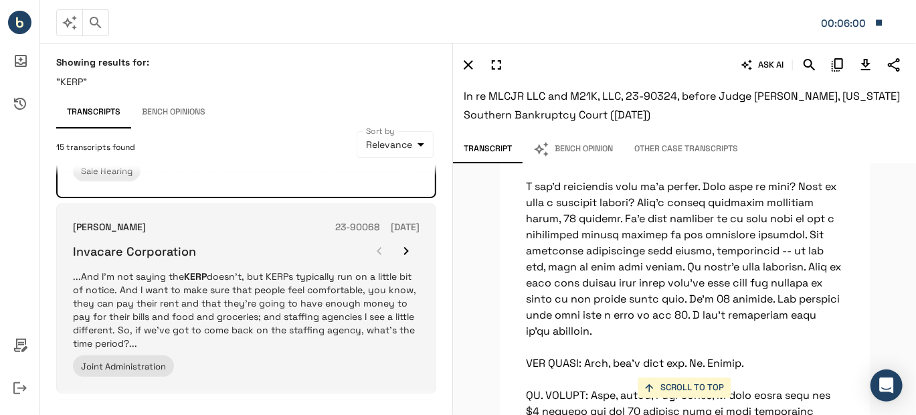
scroll to position [1472, 0]
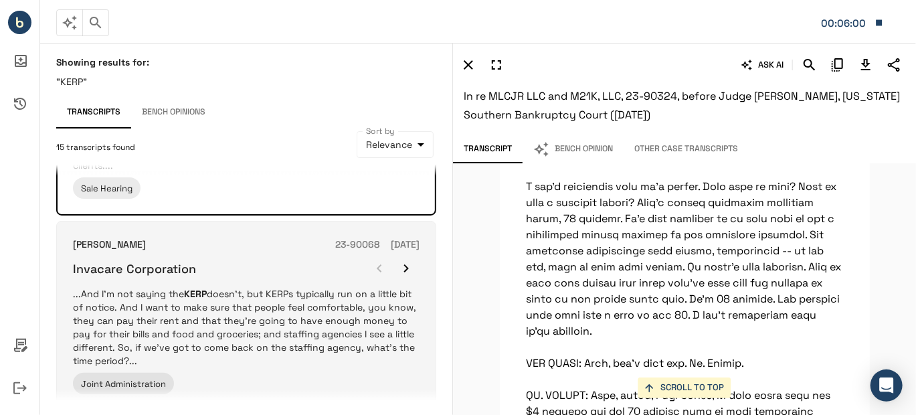
click at [289, 288] on p "...And I'm not saying the KERP doesn't, but KERPs typically run on a little bit…" at bounding box center [246, 327] width 346 height 80
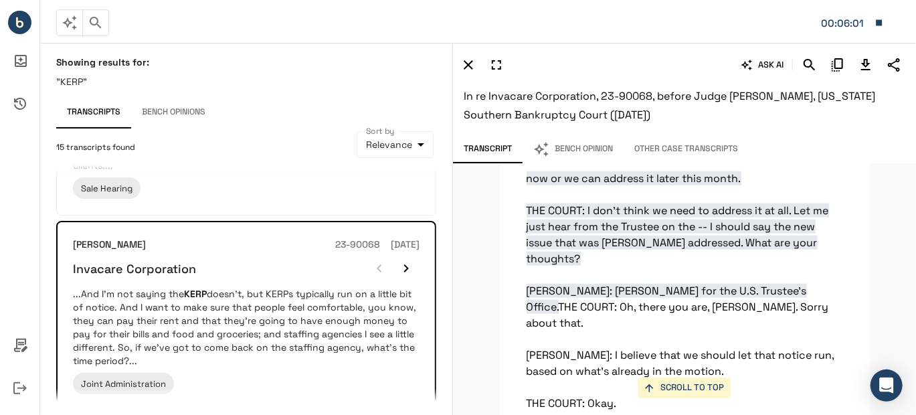
scroll to position [20444, 0]
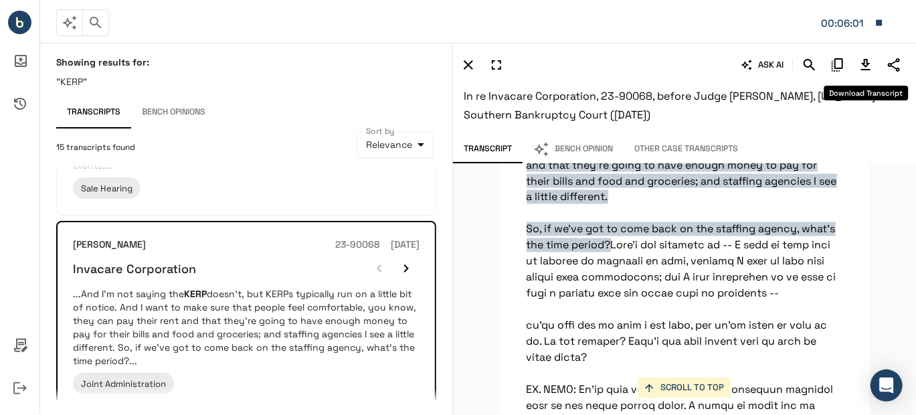
click at [864, 58] on icon "Download Transcript" at bounding box center [866, 65] width 16 height 16
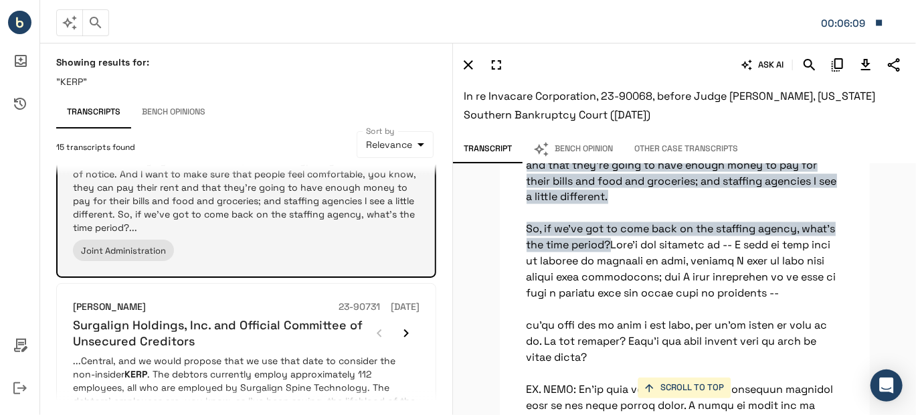
scroll to position [1738, 0]
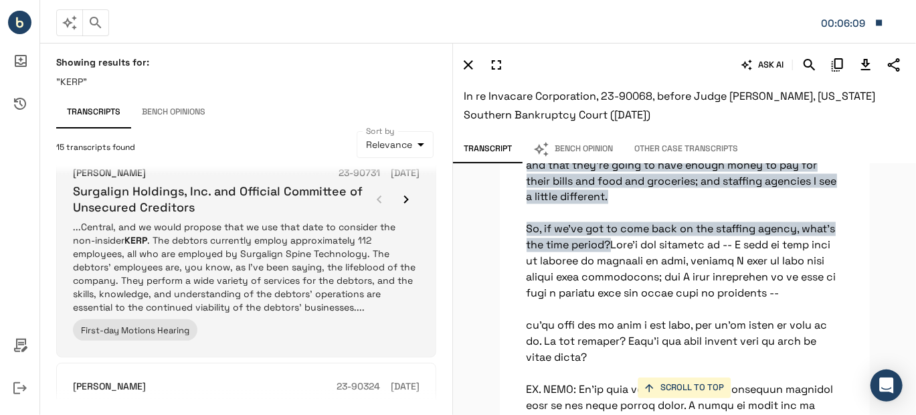
click at [301, 252] on p "...Central, and we would propose that we use that date to consider the non-insi…" at bounding box center [246, 267] width 346 height 94
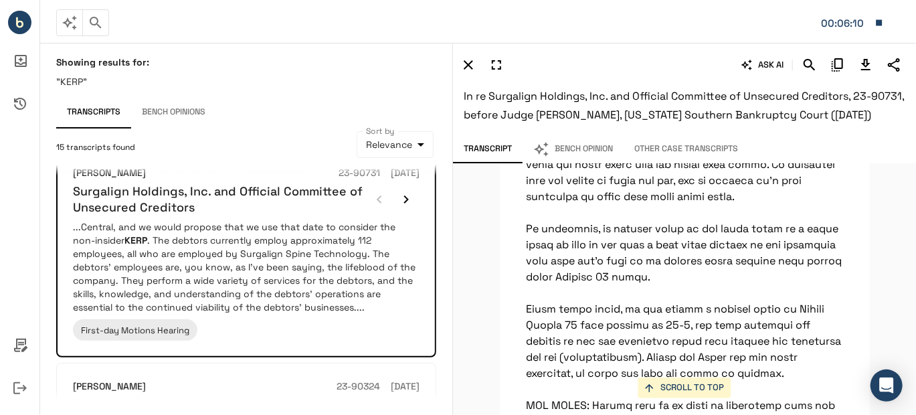
scroll to position [14594, 0]
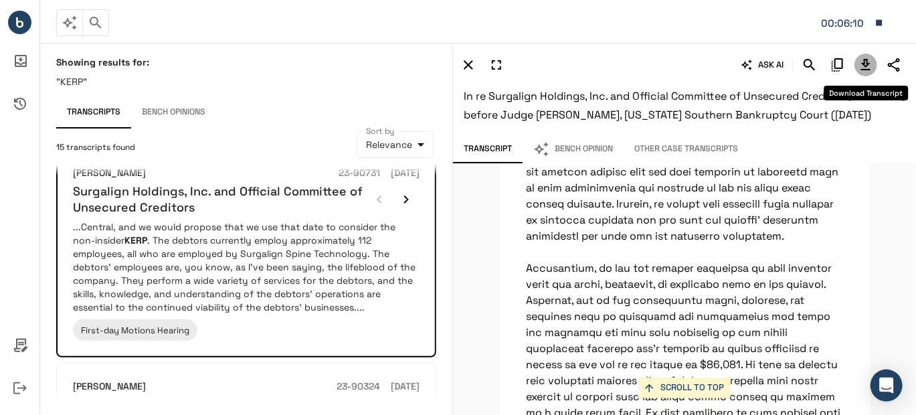
click at [856, 64] on button "Download Transcript" at bounding box center [865, 65] width 23 height 23
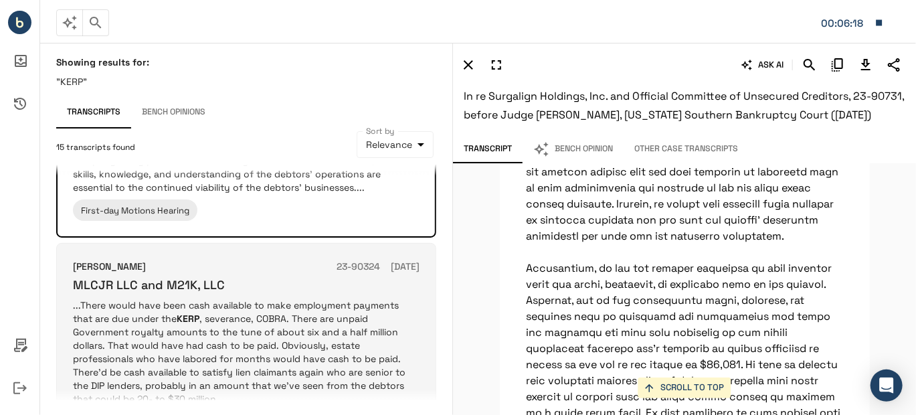
scroll to position [1872, 0]
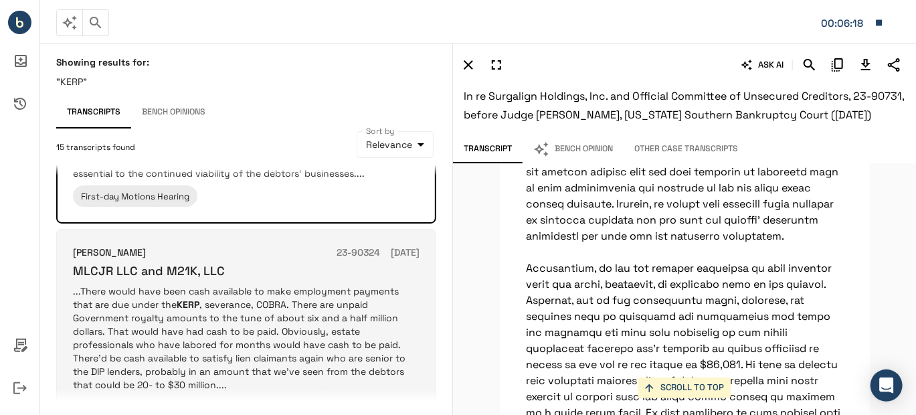
click at [211, 284] on p "...There would have been cash available to make employment payments that are du…" at bounding box center [246, 337] width 346 height 107
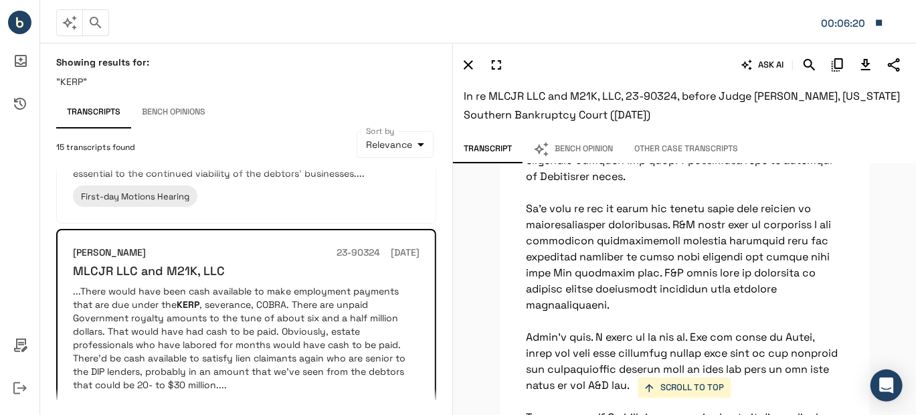
scroll to position [4434, 0]
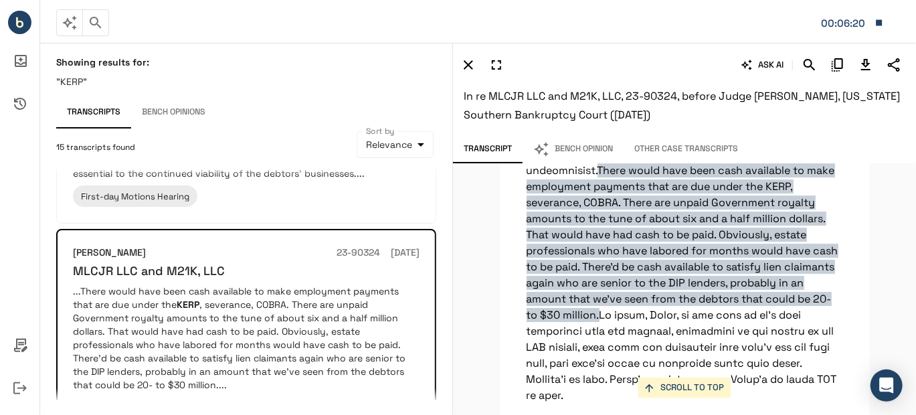
click at [871, 59] on icon "Download Transcript" at bounding box center [866, 65] width 16 height 16
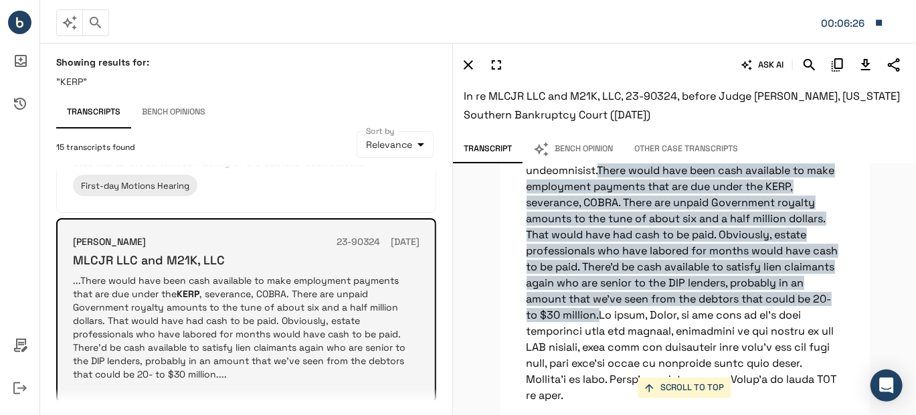
scroll to position [1888, 0]
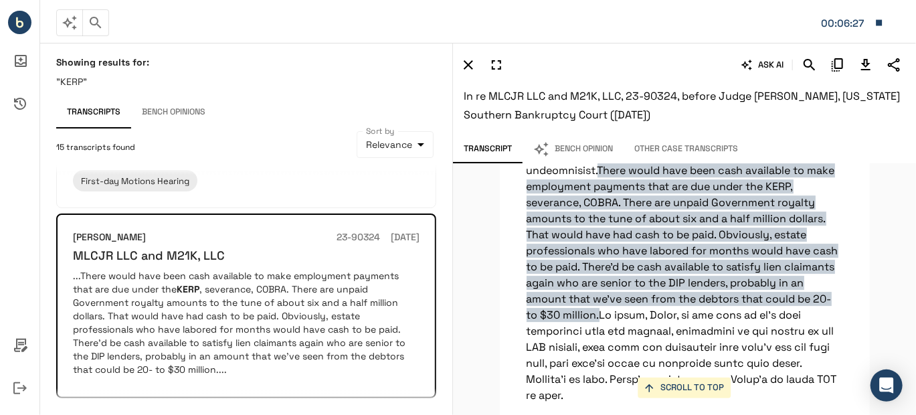
click at [116, 410] on button "2" at bounding box center [119, 420] width 21 height 21
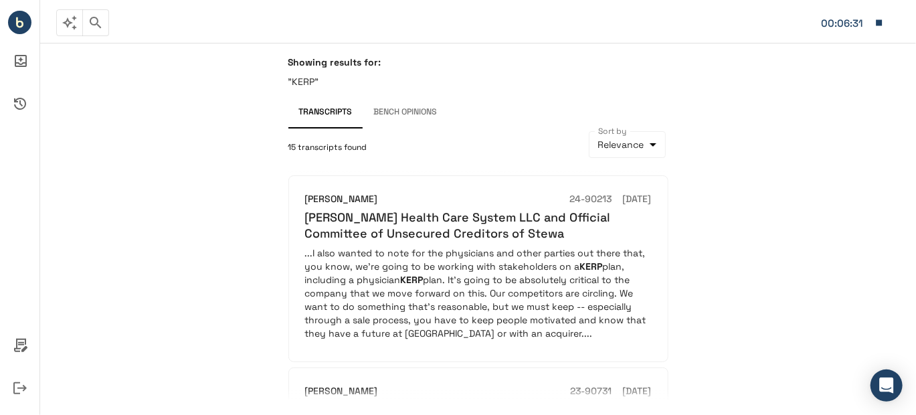
click at [470, 246] on p "...I also wanted to note for the physicians and other parties out there that, y…" at bounding box center [478, 293] width 346 height 94
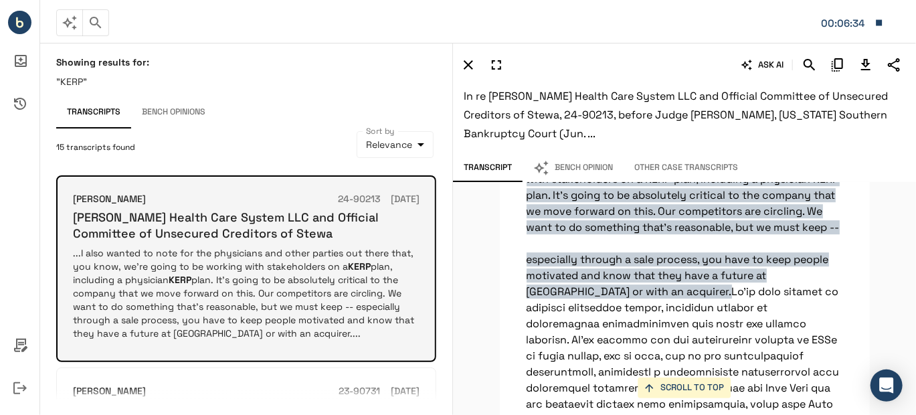
click at [233, 283] on p "...I also wanted to note for the physicians and other parties out there that, y…" at bounding box center [246, 293] width 346 height 94
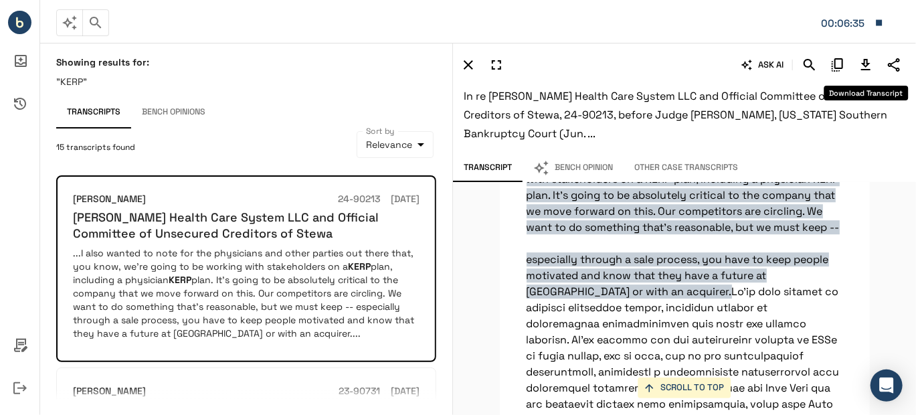
click at [866, 61] on icon "Download Transcript" at bounding box center [865, 64] width 9 height 11
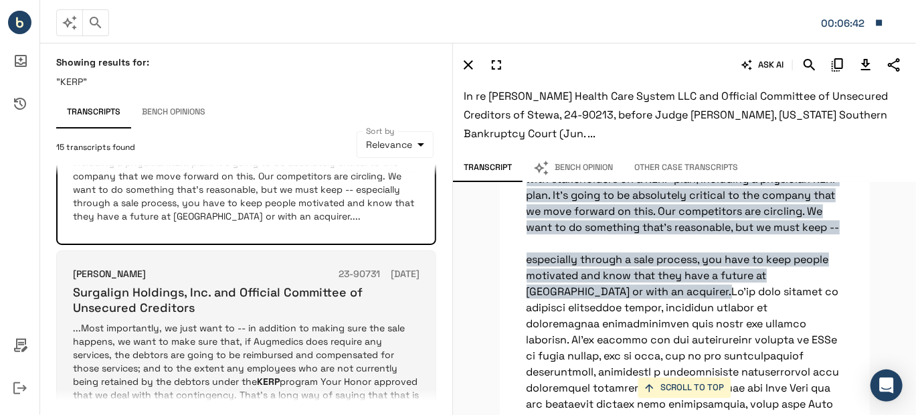
scroll to position [134, 0]
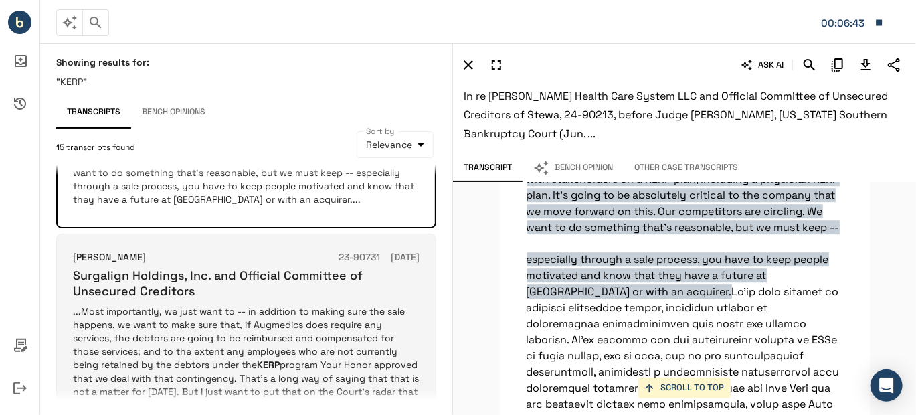
click at [259, 328] on p "...Most importantly, we just want to -- in addition to making sure the sale hap…" at bounding box center [246, 364] width 346 height 120
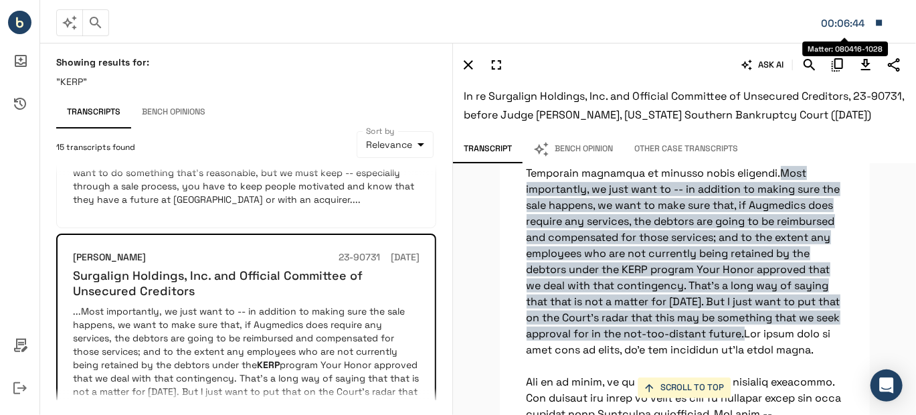
scroll to position [2660, 0]
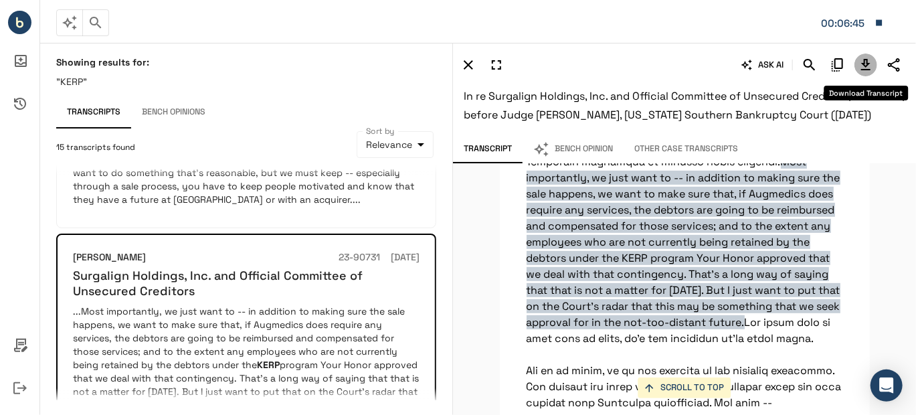
click at [866, 66] on icon "Download Transcript" at bounding box center [865, 64] width 9 height 11
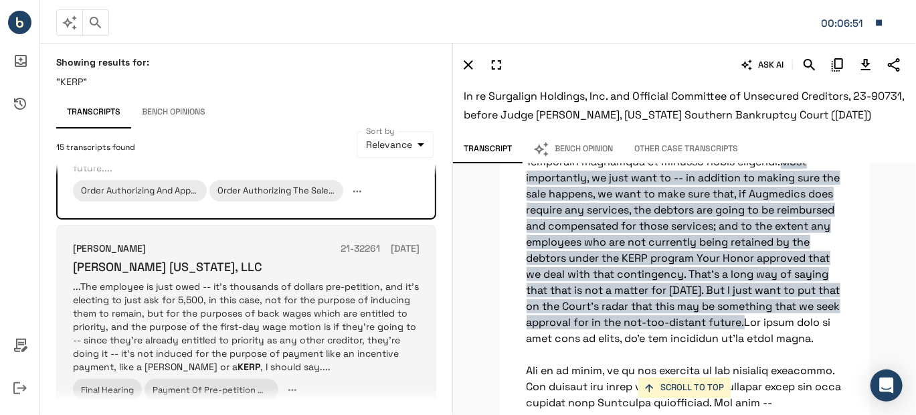
scroll to position [401, 0]
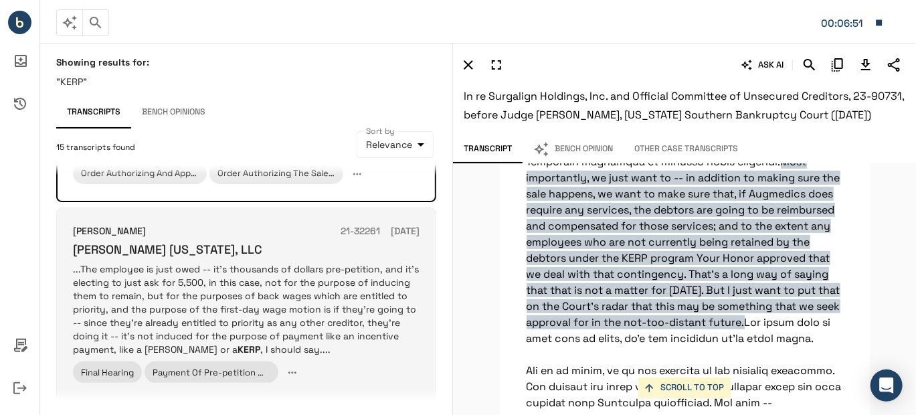
click at [327, 304] on p "...The employee is just owed -- it's thousands of dollars pre-petition, and it'…" at bounding box center [246, 309] width 346 height 94
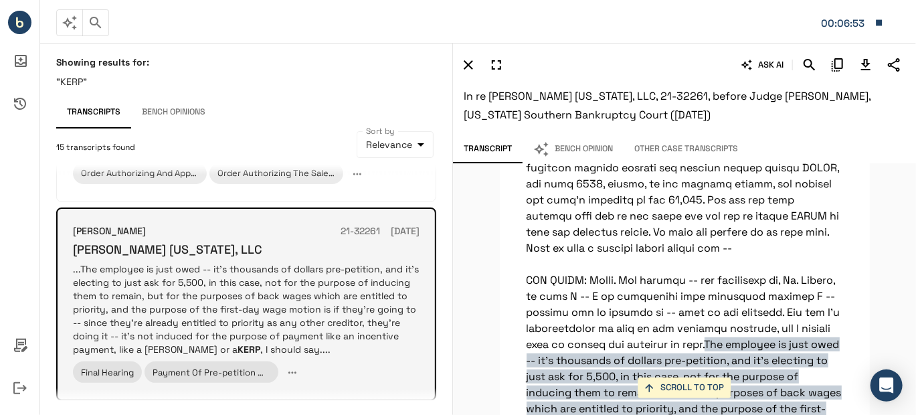
scroll to position [19818, 0]
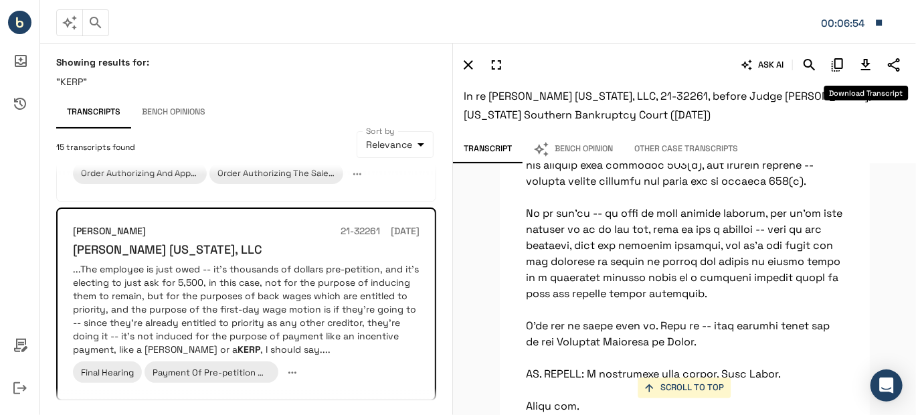
click at [867, 64] on icon "Download Transcript" at bounding box center [865, 64] width 9 height 11
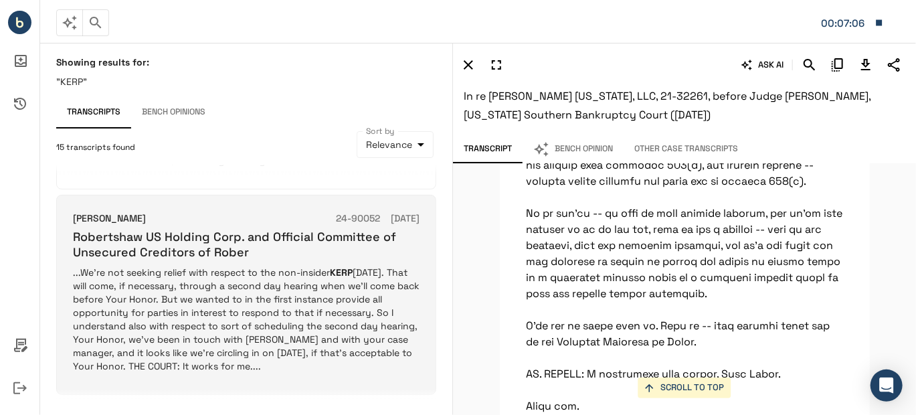
click at [272, 297] on p "...We're not seeking relief with respect to the non-insider KERP [DATE]. That w…" at bounding box center [246, 319] width 346 height 107
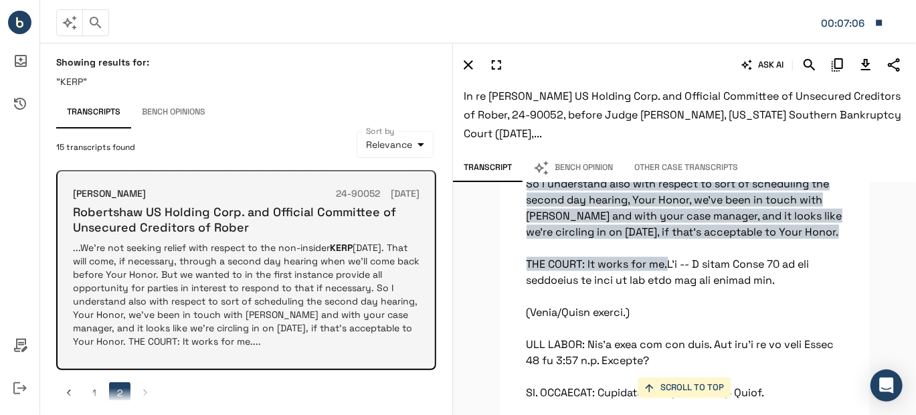
scroll to position [841, 0]
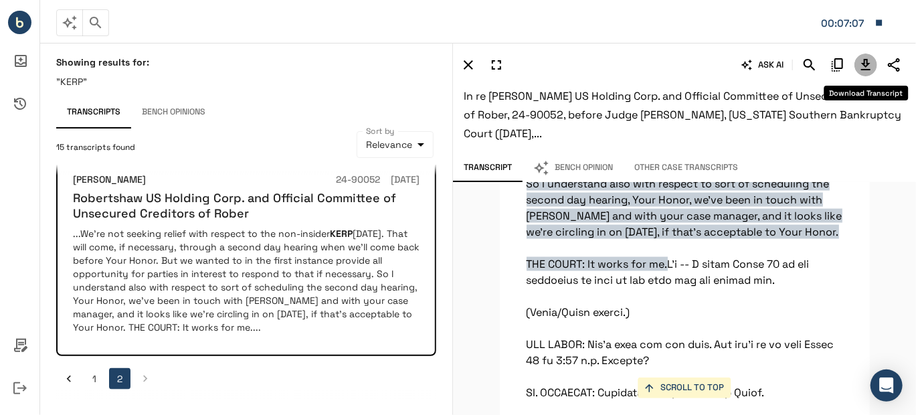
click at [860, 61] on icon "Download Transcript" at bounding box center [866, 65] width 16 height 16
